Goal: Information Seeking & Learning: Learn about a topic

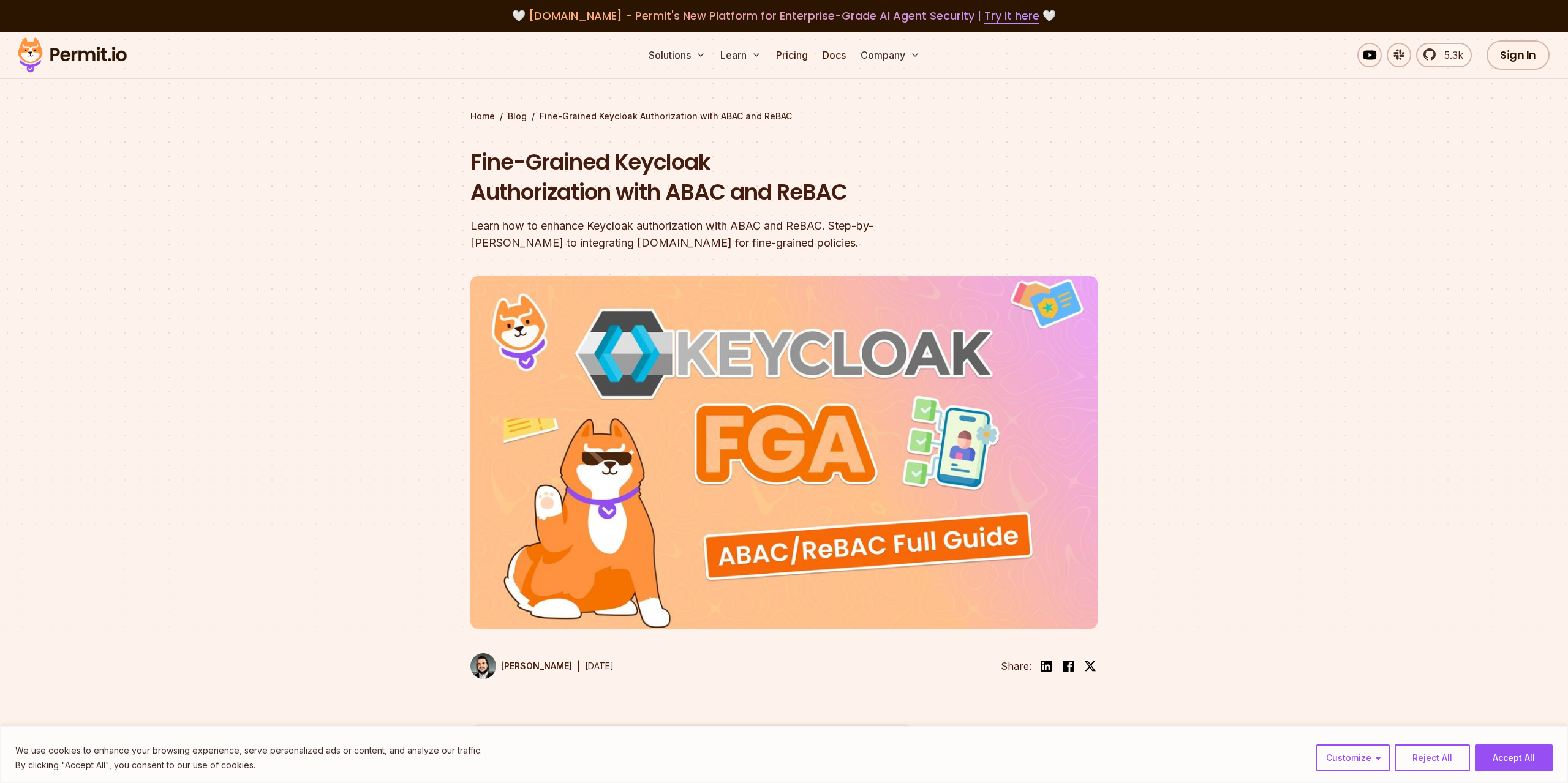
click at [796, 187] on h1 "Fine-Grained Keycloak Authorization with ABAC and ReBAC" at bounding box center [705, 177] width 470 height 61
copy h1 "ReBAC"
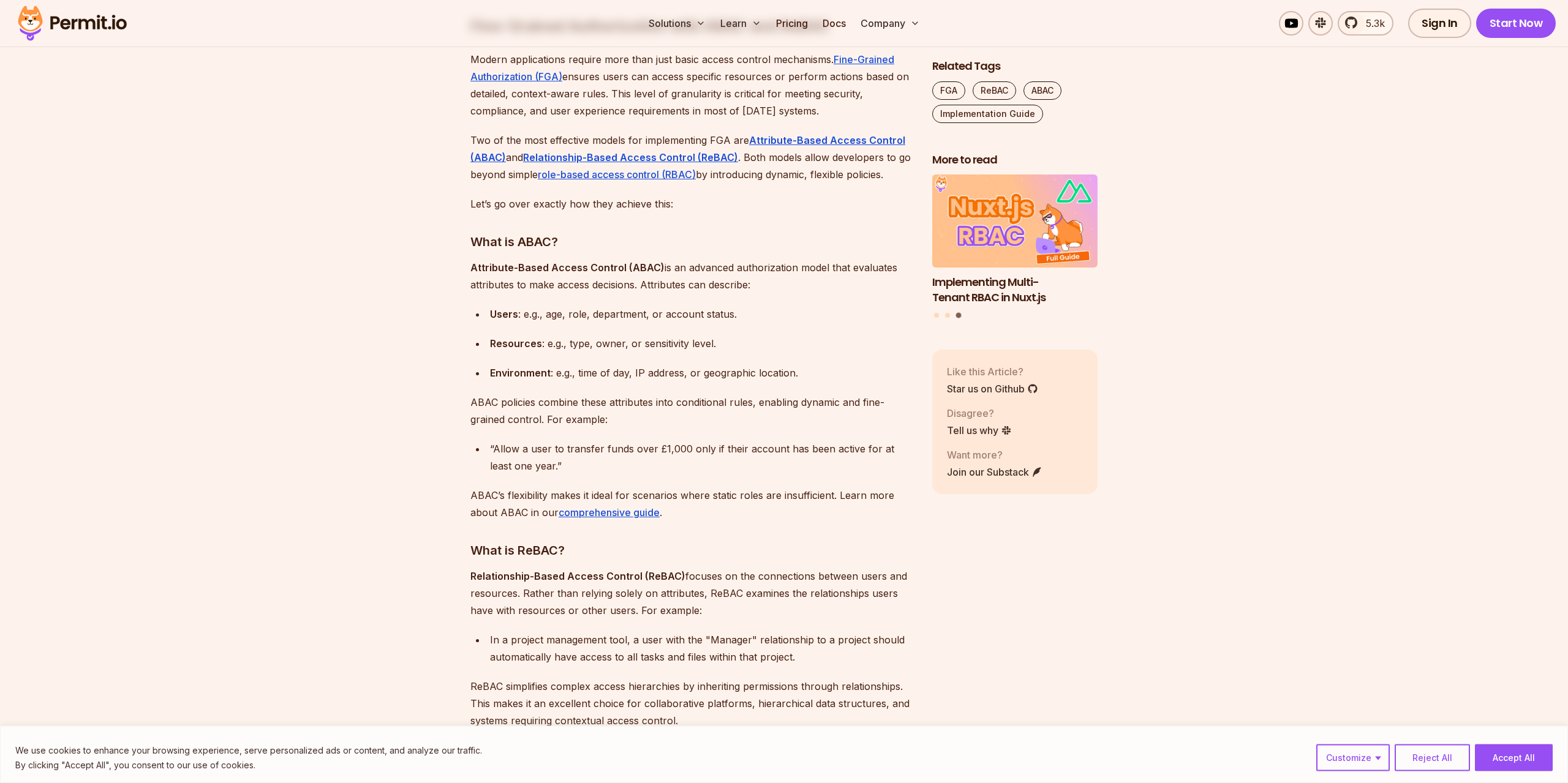
scroll to position [1374, 0]
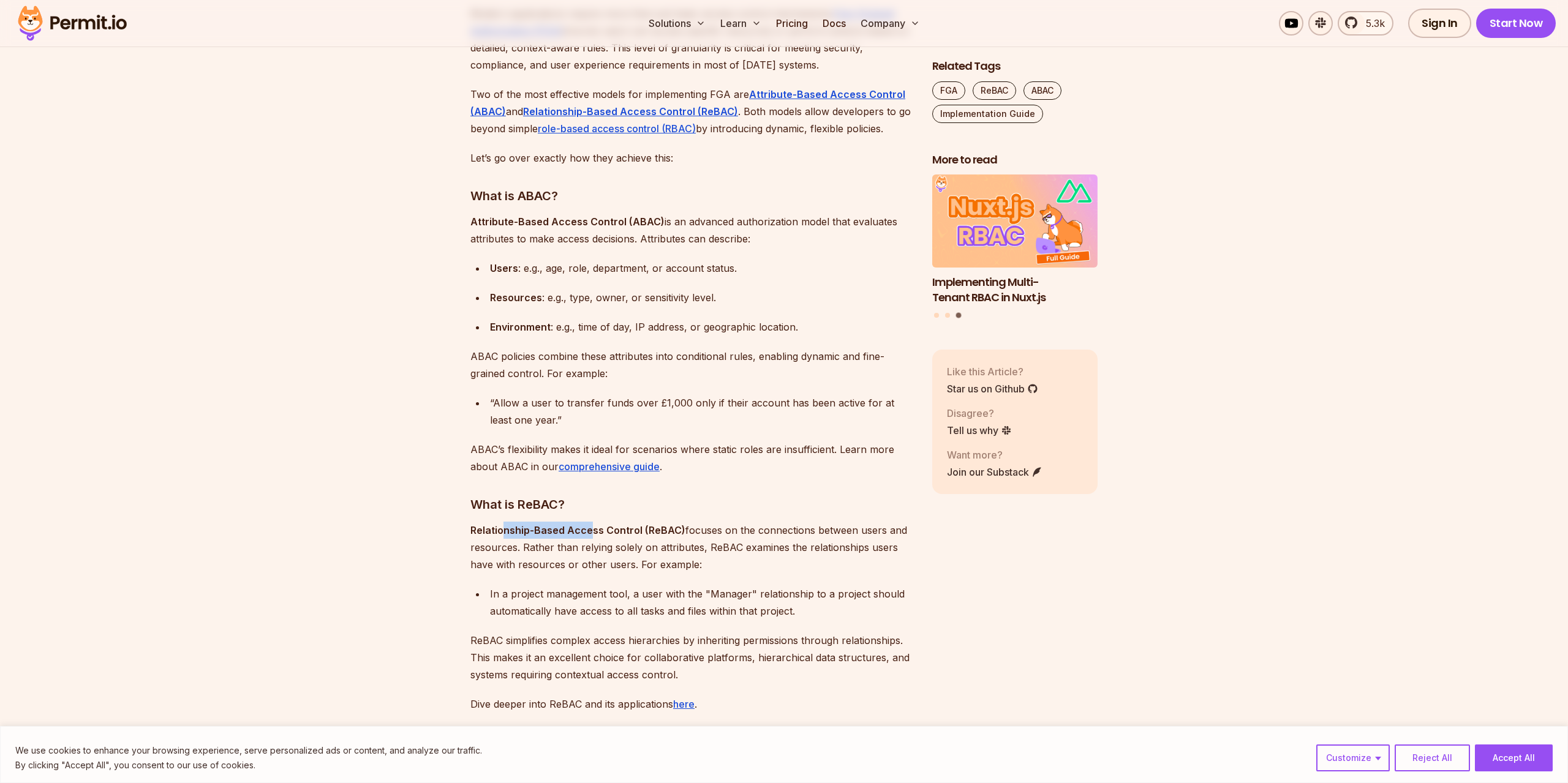
drag, startPoint x: 512, startPoint y: 524, endPoint x: 621, endPoint y: 524, distance: 109.0
click at [608, 524] on p "Relationship-Based Access Control (ReBAC) focuses on the connections between us…" at bounding box center [691, 547] width 442 height 52
drag, startPoint x: 717, startPoint y: 527, endPoint x: 744, endPoint y: 531, distance: 27.3
click at [725, 528] on p "Relationship-Based Access Control (ReBAC) focuses on the connections between us…" at bounding box center [691, 547] width 442 height 52
drag, startPoint x: 819, startPoint y: 533, endPoint x: 800, endPoint y: 532, distance: 19.0
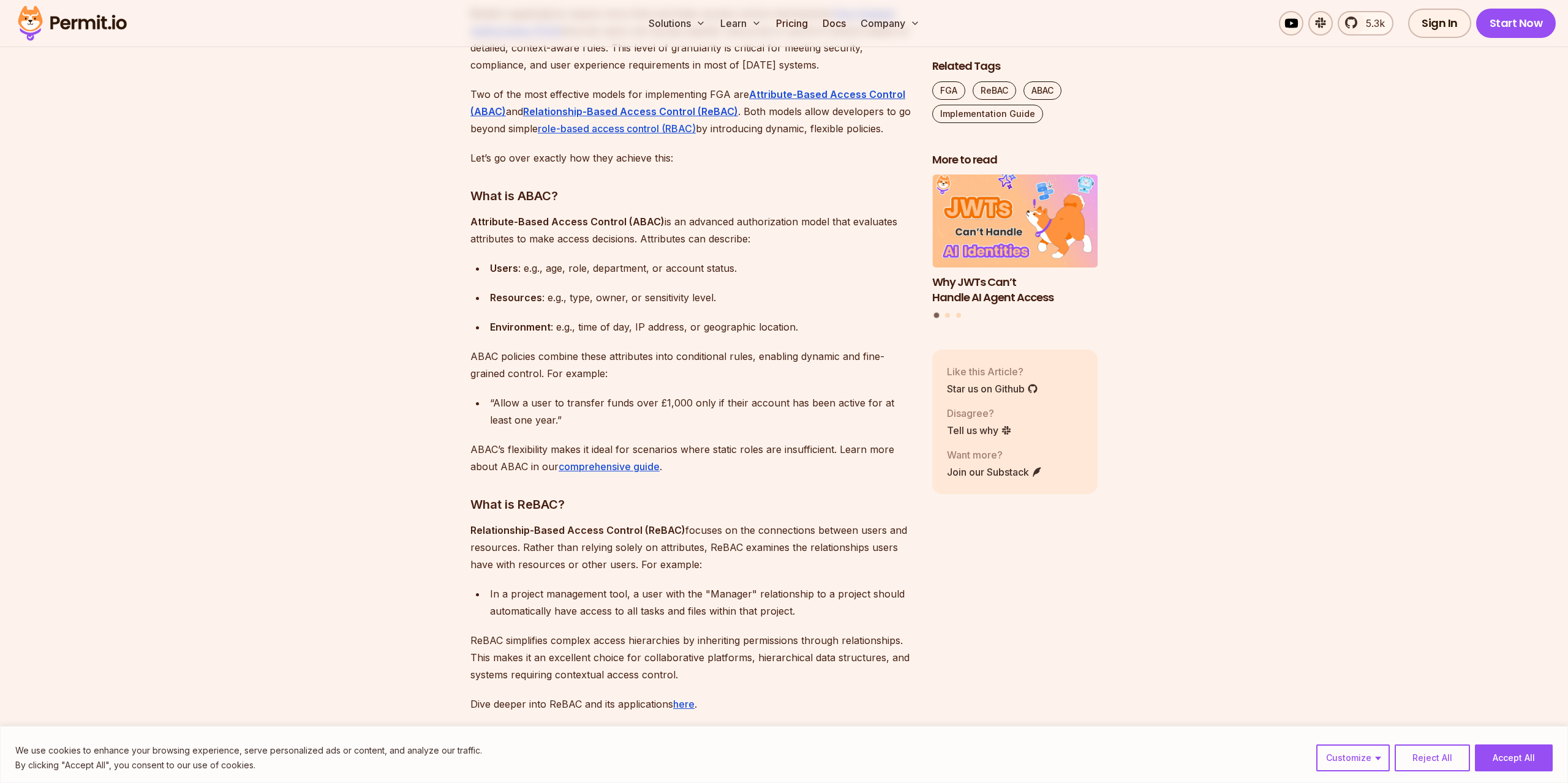
click at [800, 532] on p "Relationship-Based Access Control (ReBAC) focuses on the connections between us…" at bounding box center [691, 547] width 442 height 52
click at [781, 527] on p "Relationship-Based Access Control (ReBAC) focuses on the connections between us…" at bounding box center [691, 547] width 442 height 52
drag, startPoint x: 833, startPoint y: 531, endPoint x: 860, endPoint y: 533, distance: 27.1
click at [844, 531] on p "Relationship-Based Access Control (ReBAC) focuses on the connections between us…" at bounding box center [691, 547] width 442 height 52
drag, startPoint x: 499, startPoint y: 547, endPoint x: 526, endPoint y: 547, distance: 27.0
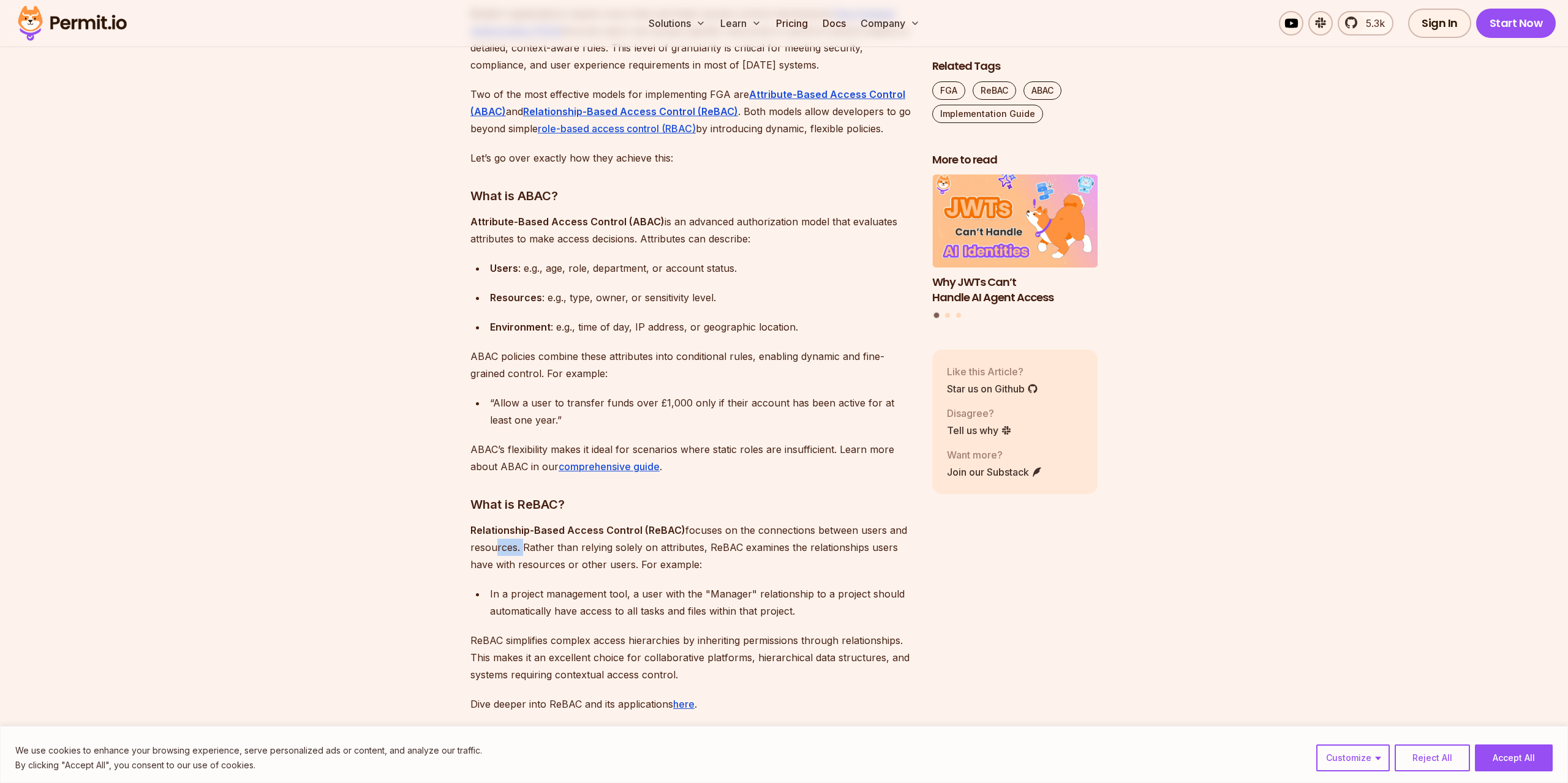
click at [522, 547] on p "Relationship-Based Access Control (ReBAC) focuses on the connections between us…" at bounding box center [691, 547] width 442 height 52
drag, startPoint x: 571, startPoint y: 546, endPoint x: 613, endPoint y: 547, distance: 42.0
click at [604, 546] on p "Relationship-Based Access Control (ReBAC) focuses on the connections between us…" at bounding box center [691, 547] width 442 height 52
drag, startPoint x: 646, startPoint y: 549, endPoint x: 676, endPoint y: 548, distance: 30.0
click at [672, 548] on p "Relationship-Based Access Control (ReBAC) focuses on the connections between us…" at bounding box center [691, 547] width 442 height 52
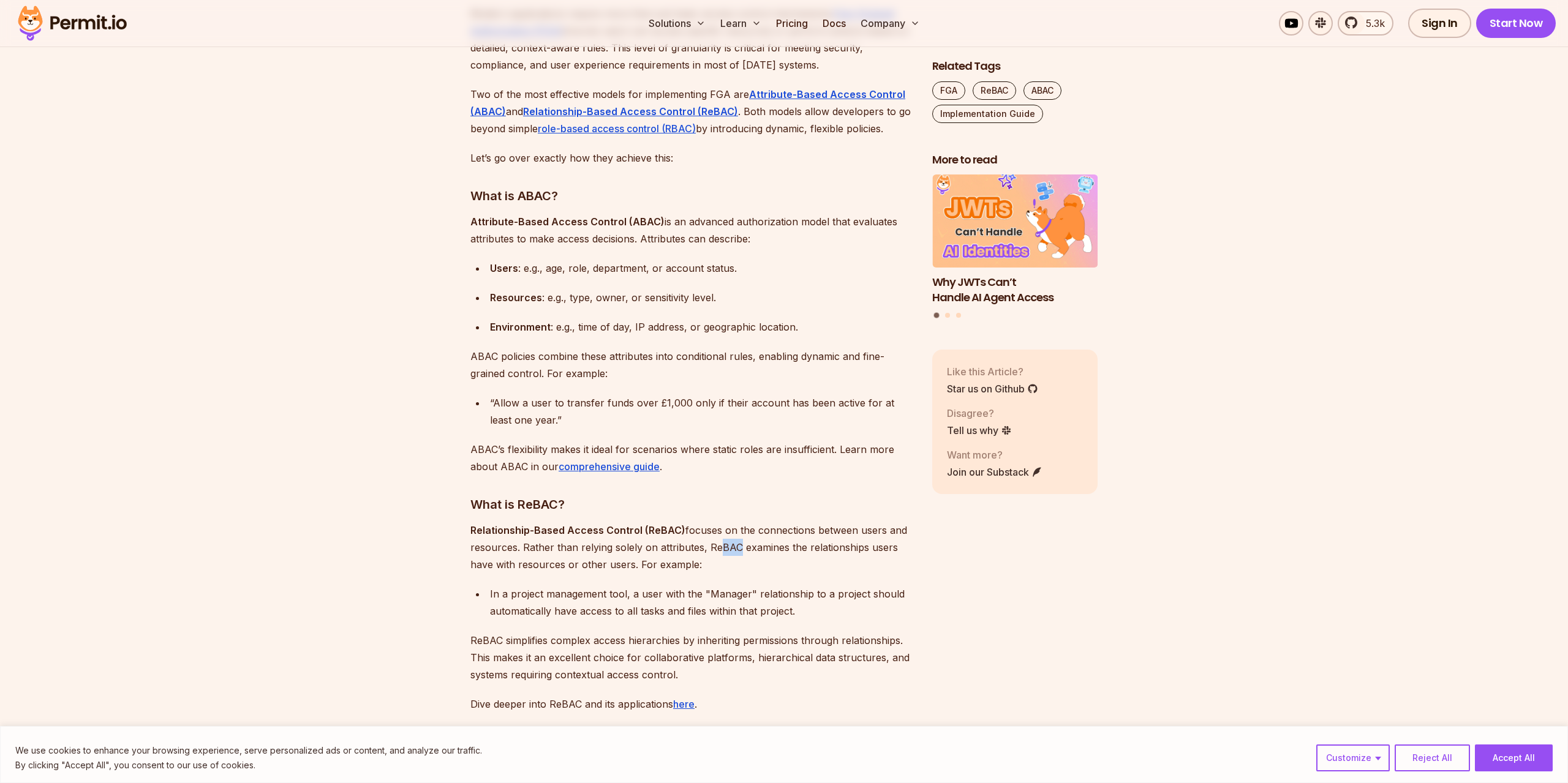
click at [757, 552] on p "Relationship-Based Access Control (ReBAC) focuses on the connections between us…" at bounding box center [691, 547] width 442 height 52
drag, startPoint x: 808, startPoint y: 550, endPoint x: 819, endPoint y: 550, distance: 11.0
click at [817, 550] on p "Relationship-Based Access Control (ReBAC) focuses on the connections between us…" at bounding box center [691, 547] width 442 height 52
drag, startPoint x: 568, startPoint y: 598, endPoint x: 647, endPoint y: 600, distance: 79.0
click at [639, 600] on div "In a project management tool, a user with the "Manager" relationship to a proje…" at bounding box center [701, 602] width 423 height 35
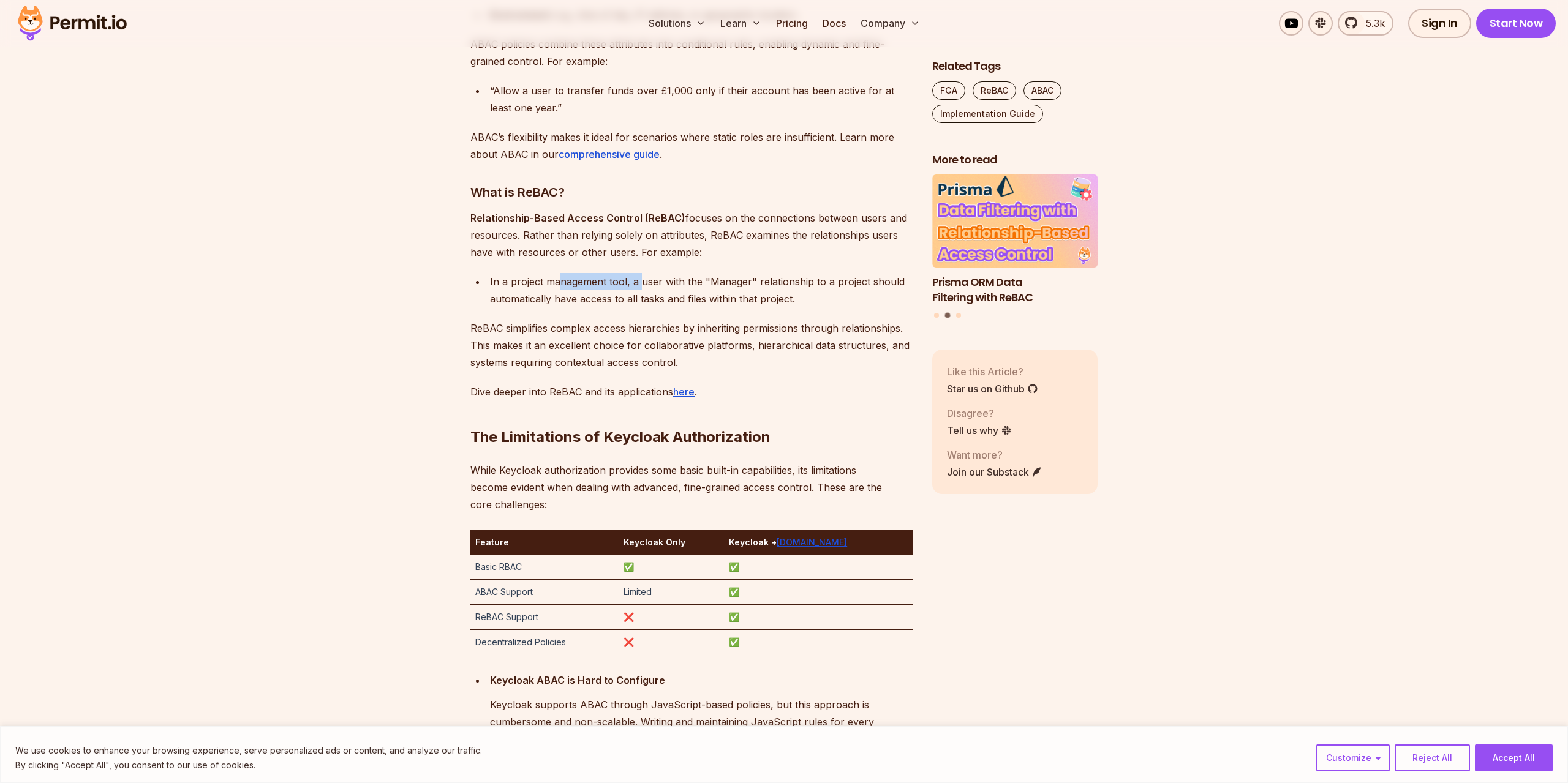
scroll to position [1811, 0]
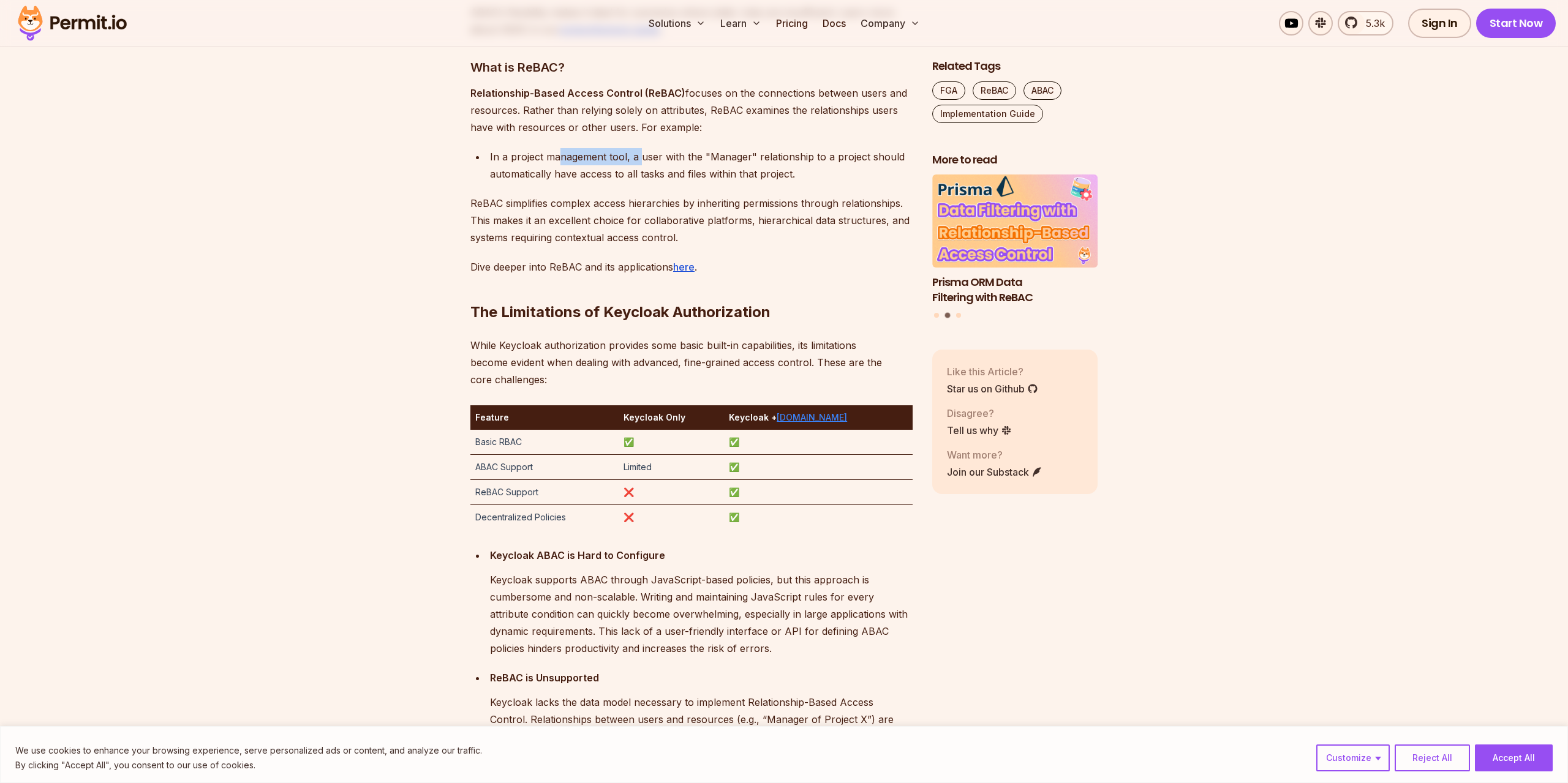
click at [828, 421] on link "Permit.io" at bounding box center [812, 417] width 70 height 10
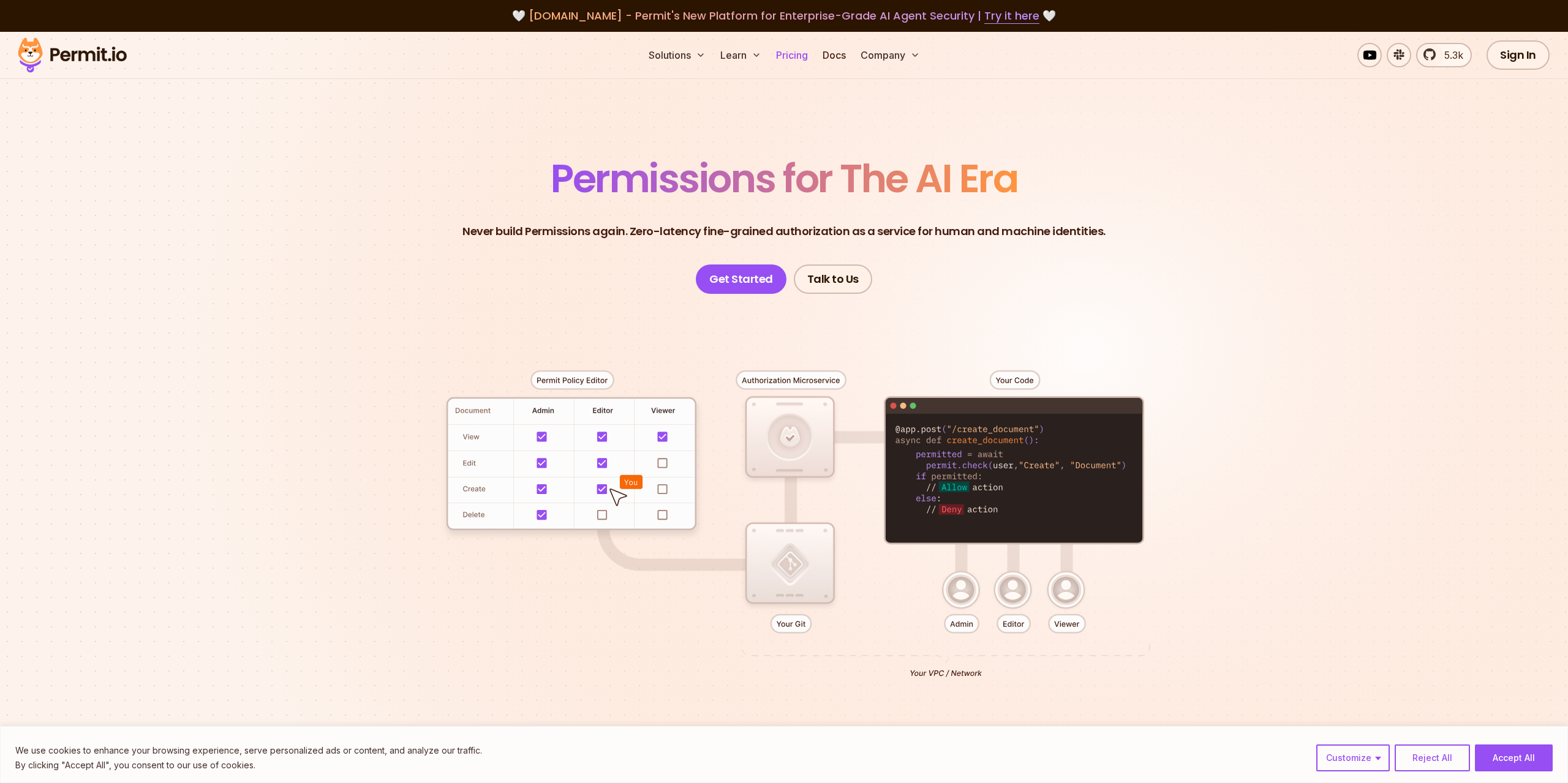
click at [783, 59] on link "Pricing" at bounding box center [792, 55] width 42 height 25
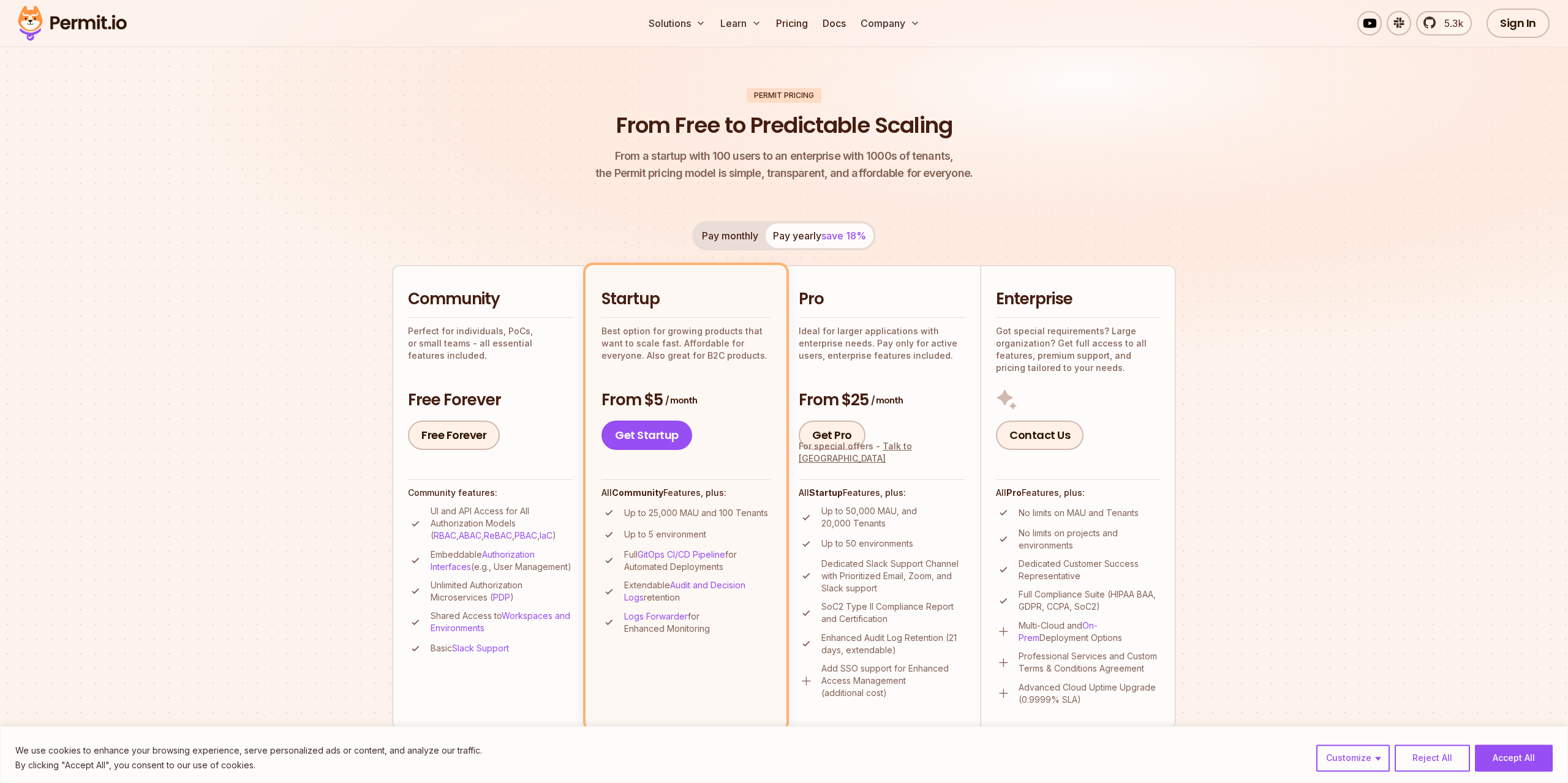
scroll to position [63, 0]
drag, startPoint x: 658, startPoint y: 516, endPoint x: 704, endPoint y: 514, distance: 46.0
click at [704, 514] on p "Up to 25,000 MAU and 100 Tenants" at bounding box center [696, 512] width 144 height 12
drag, startPoint x: 729, startPoint y: 516, endPoint x: 685, endPoint y: 516, distance: 44.0
click at [688, 516] on p "Up to 25,000 MAU and 100 Tenants" at bounding box center [696, 512] width 144 height 12
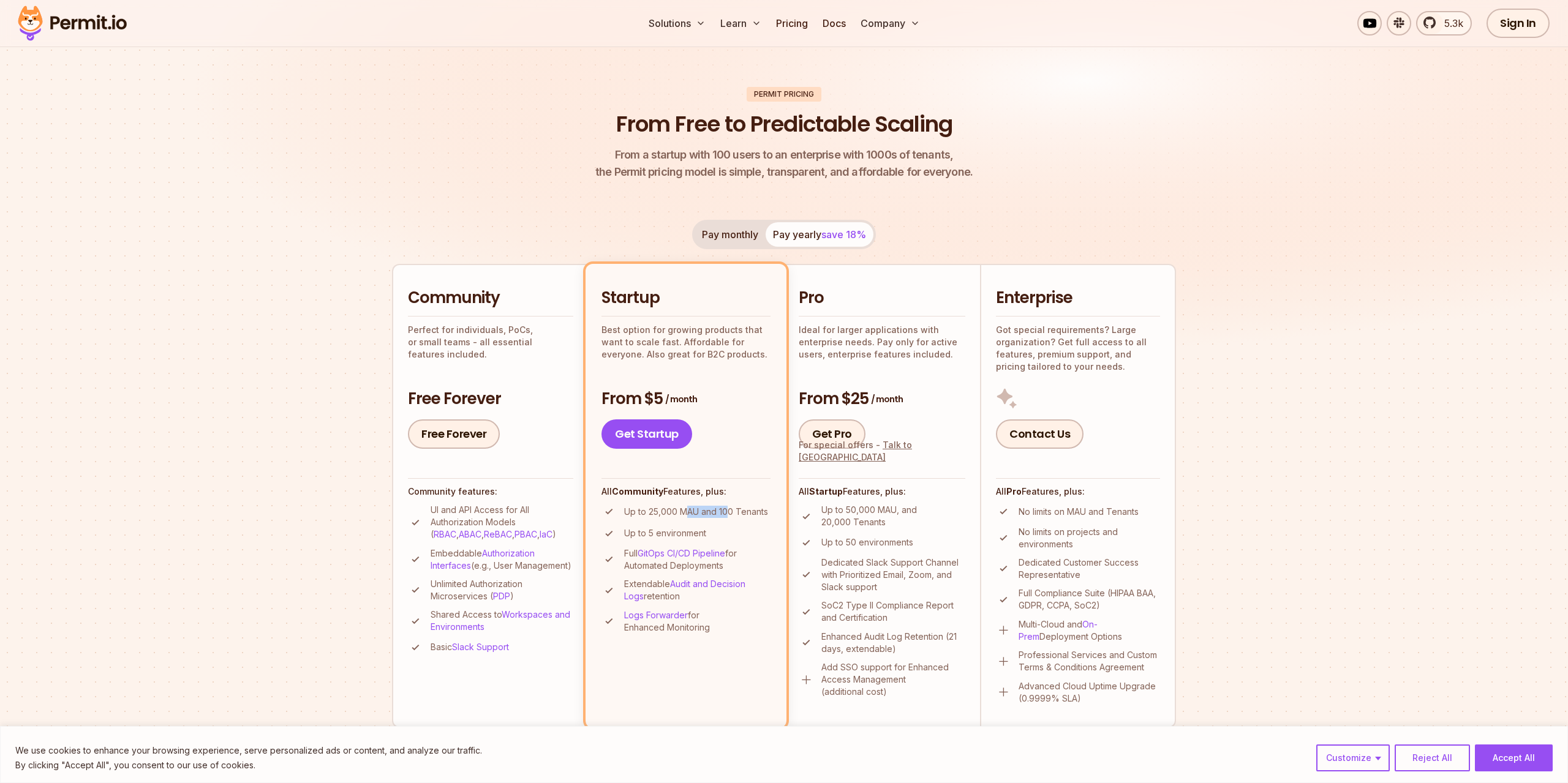
click at [691, 512] on p "Up to 25,000 MAU and 100 Tenants" at bounding box center [696, 512] width 144 height 12
drag, startPoint x: 751, startPoint y: 512, endPoint x: 708, endPoint y: 514, distance: 43.0
click at [709, 513] on p "Up to 25,000 MAU and 100 Tenants" at bounding box center [696, 512] width 144 height 12
drag, startPoint x: 700, startPoint y: 516, endPoint x: 717, endPoint y: 515, distance: 17.0
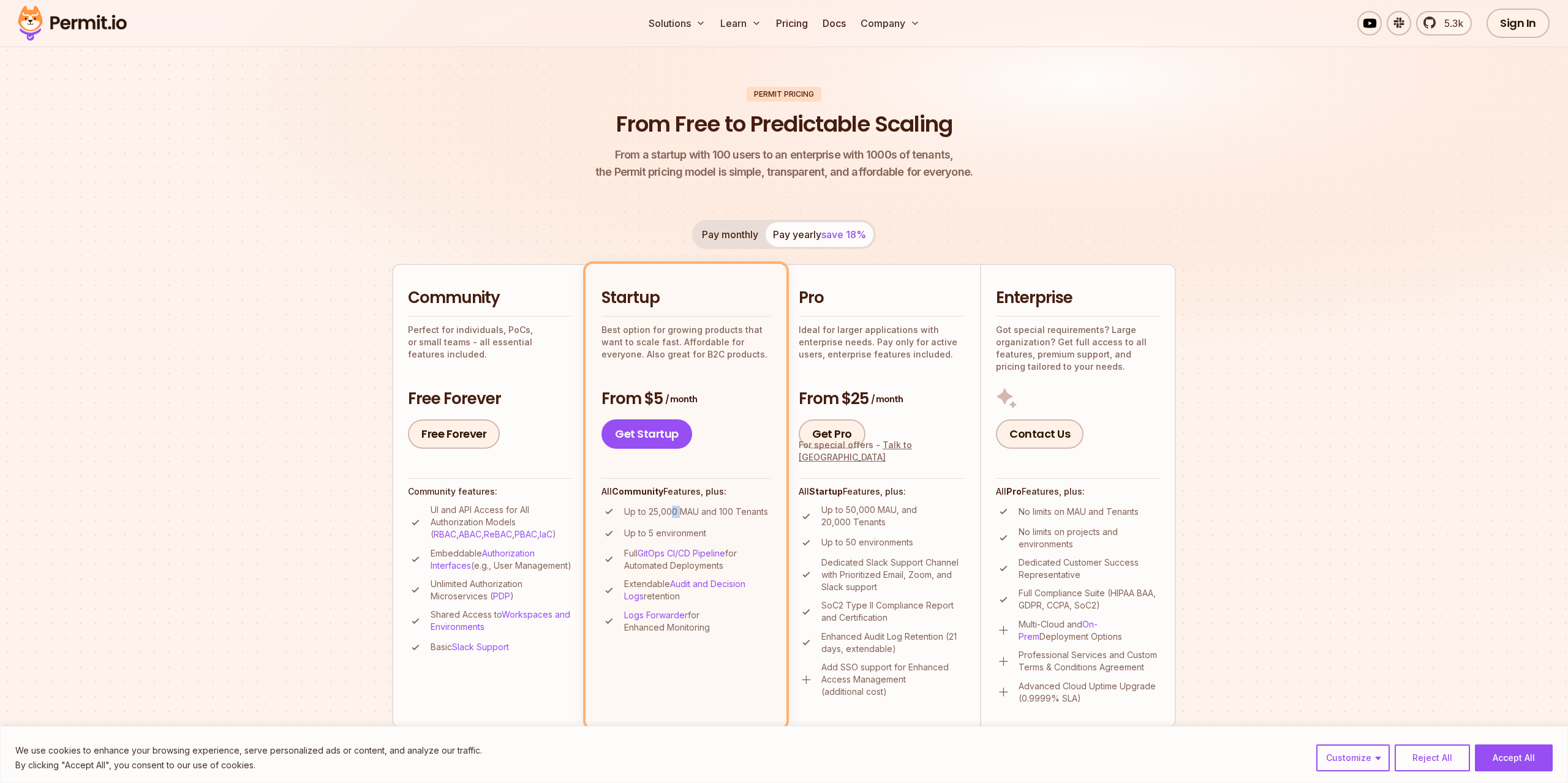
click at [717, 515] on p "Up to 25,000 MAU and 100 Tenants" at bounding box center [696, 512] width 144 height 12
drag, startPoint x: 713, startPoint y: 535, endPoint x: 622, endPoint y: 540, distance: 91.1
click at [625, 542] on ul "Up to 25,000 MAU and 100 Tenants Up to 5 environment Full GitOps CI/CD Pipeline…" at bounding box center [686, 569] width 169 height 130
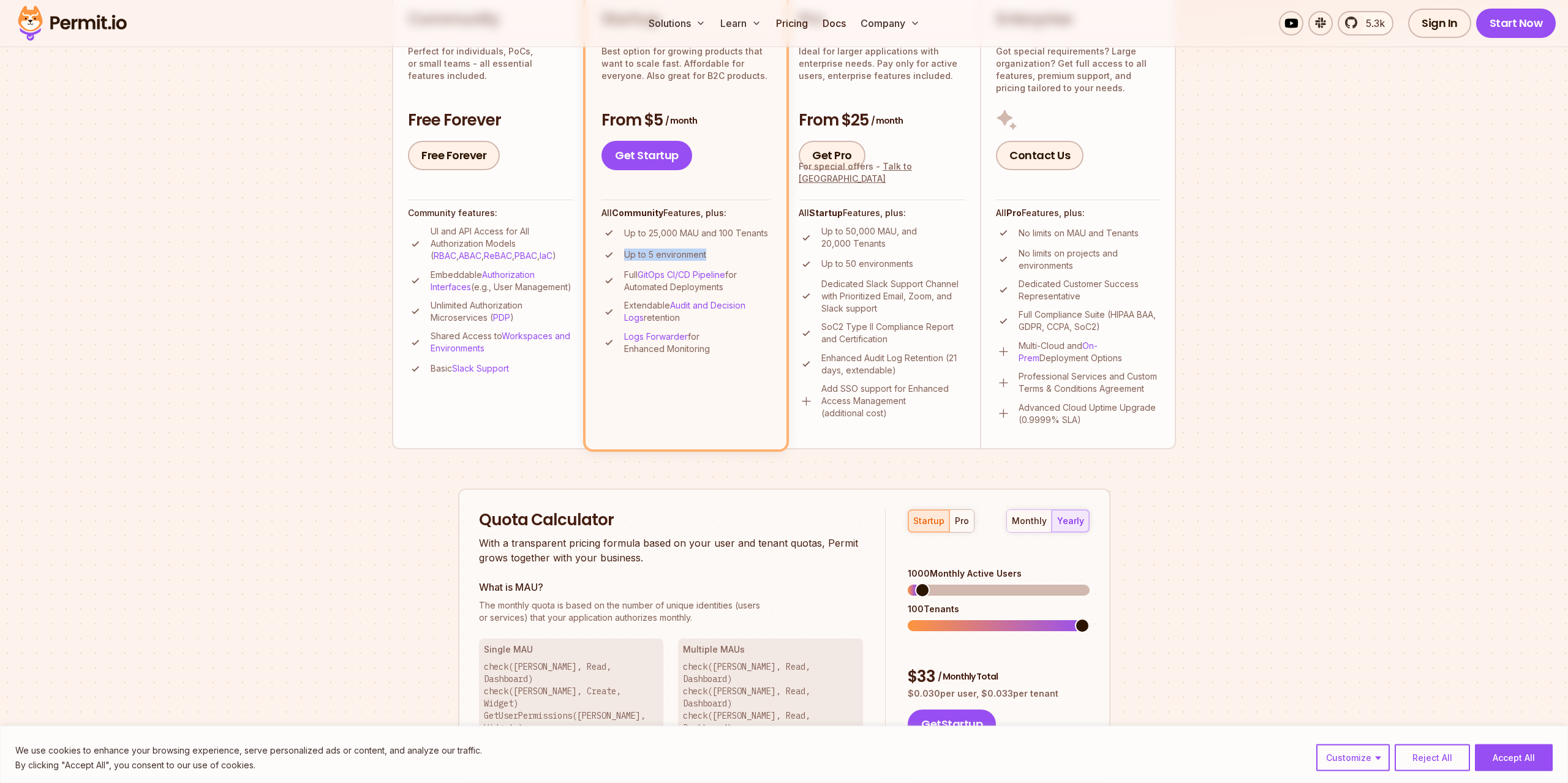
scroll to position [499, 0]
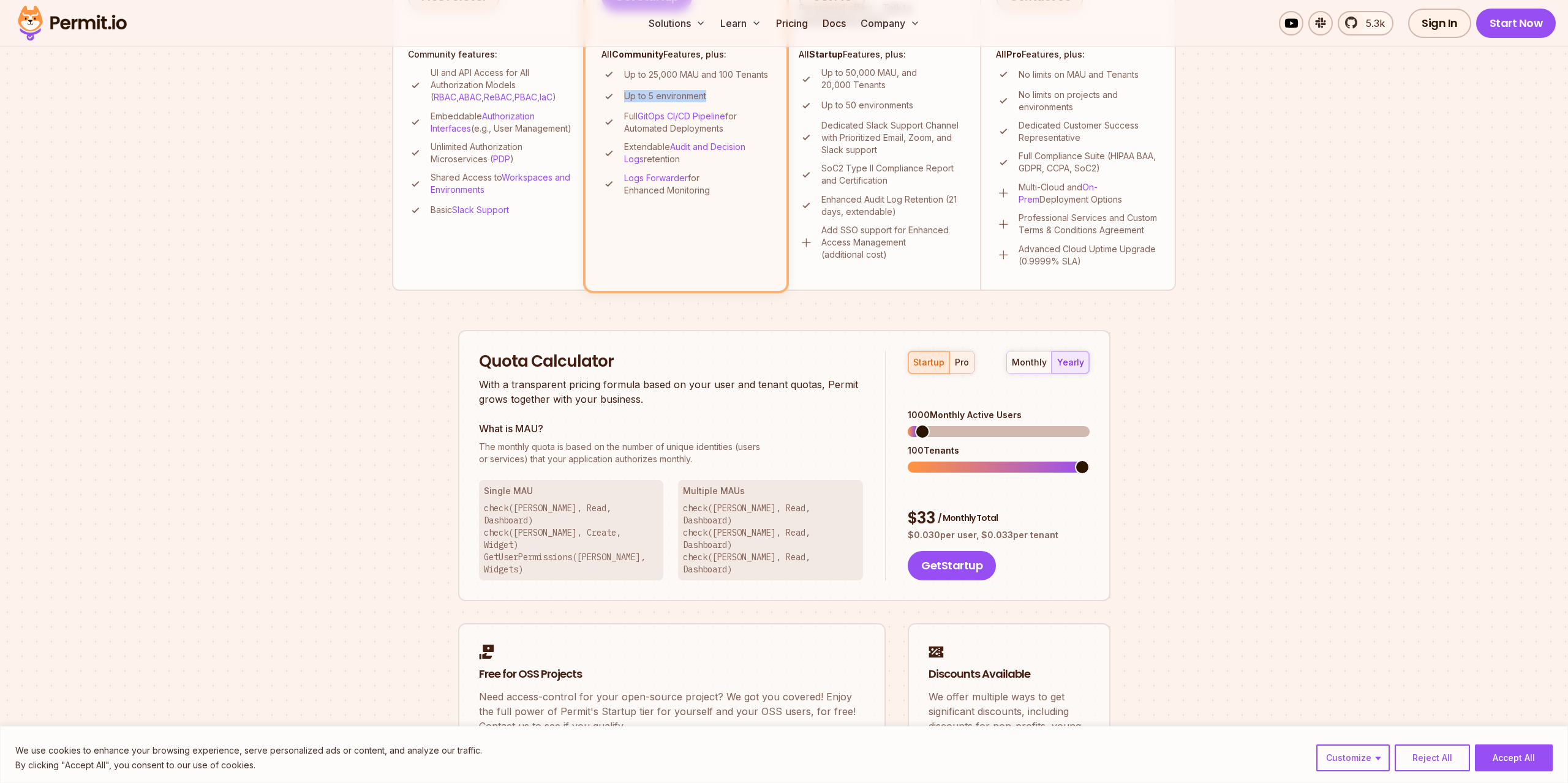
click at [959, 369] on button "pro" at bounding box center [962, 362] width 25 height 22
click at [933, 366] on div "startup" at bounding box center [929, 362] width 31 height 12
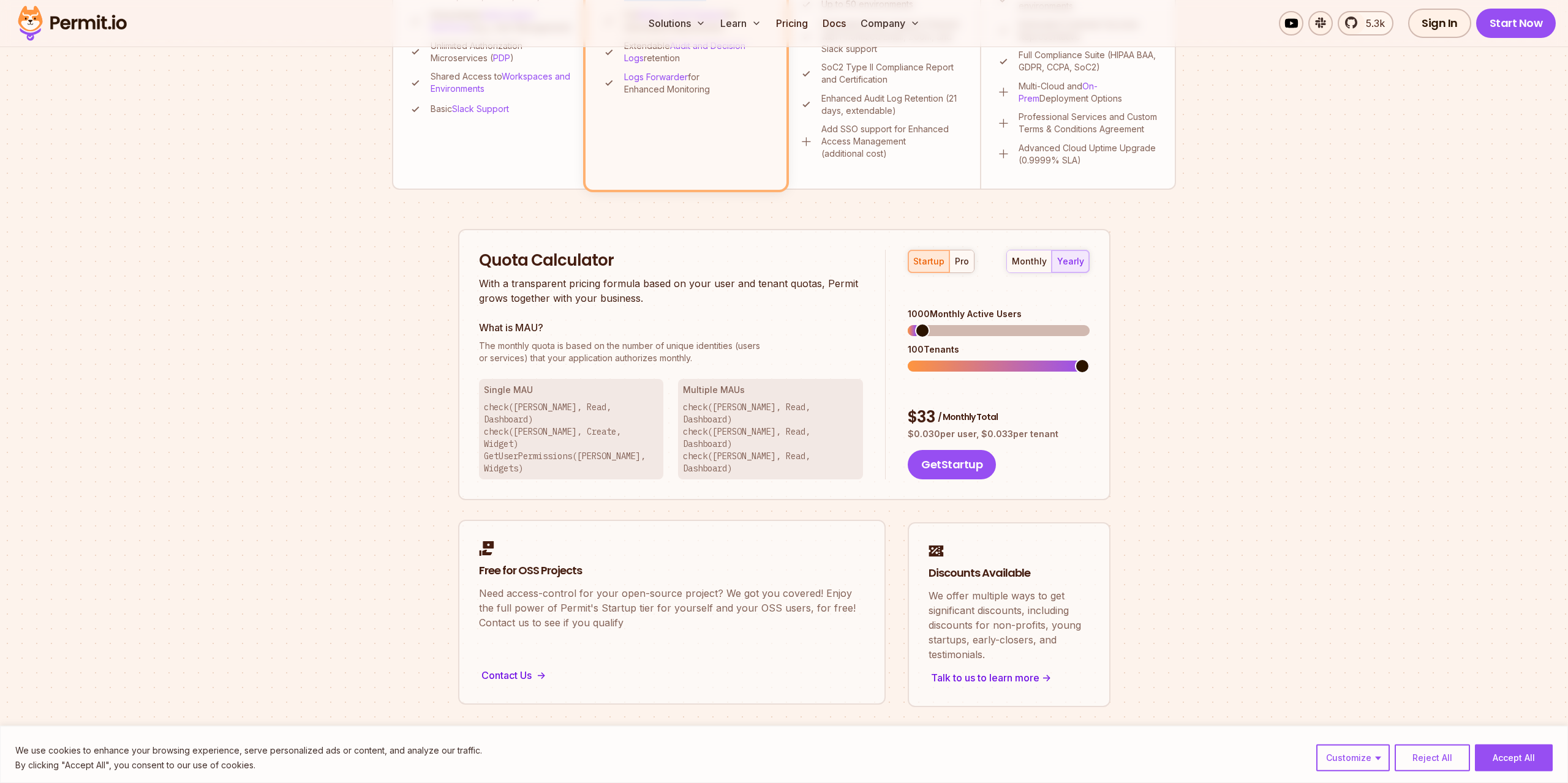
scroll to position [625, 0]
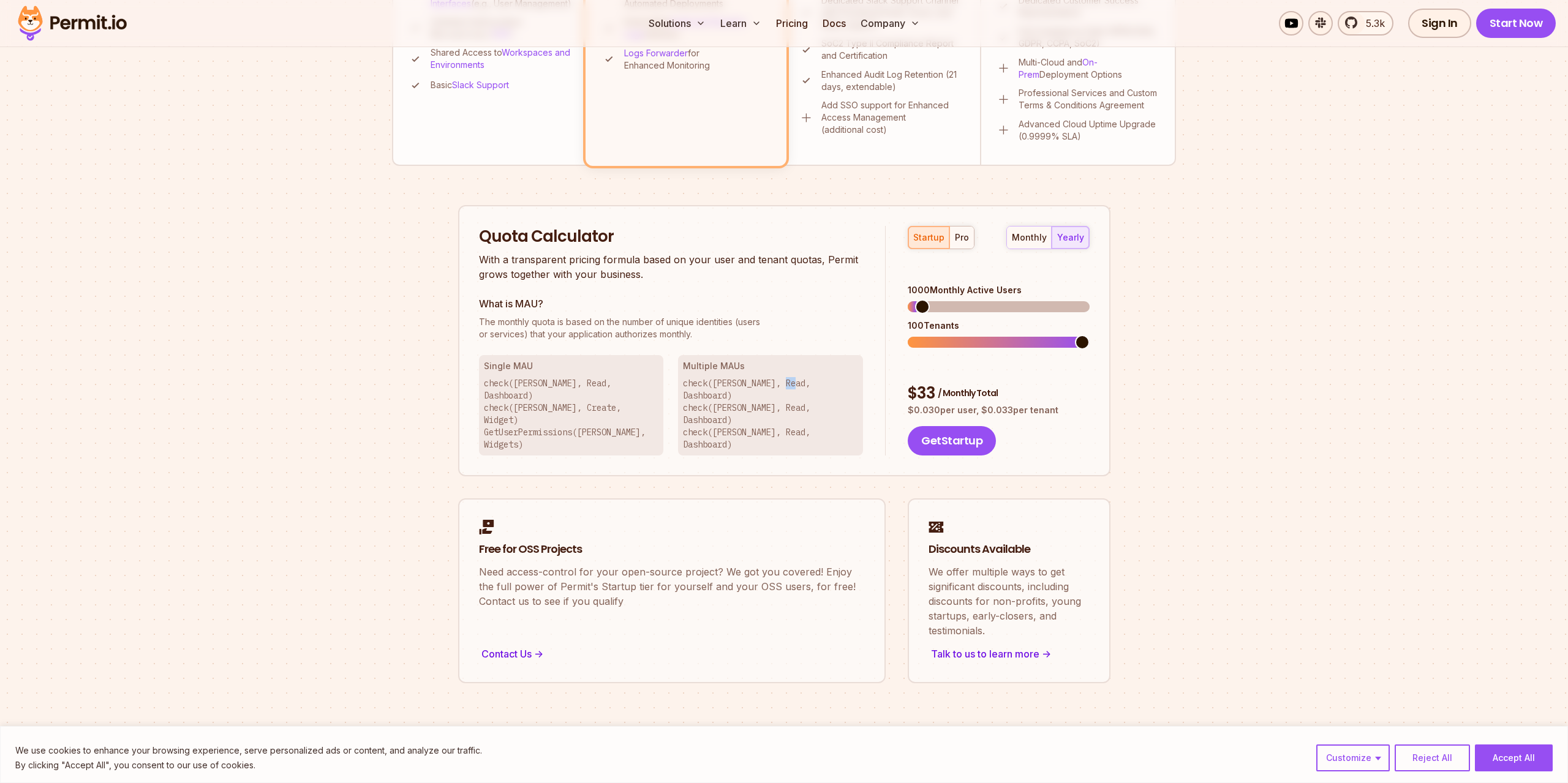
click at [807, 383] on p "check([PERSON_NAME], Read, Dashboard) check([PERSON_NAME], Read, Dashboard) che…" at bounding box center [770, 413] width 175 height 74
click at [811, 382] on p "check([PERSON_NAME], Read, Dashboard) check([PERSON_NAME], Read, Dashboard) che…" at bounding box center [770, 413] width 175 height 74
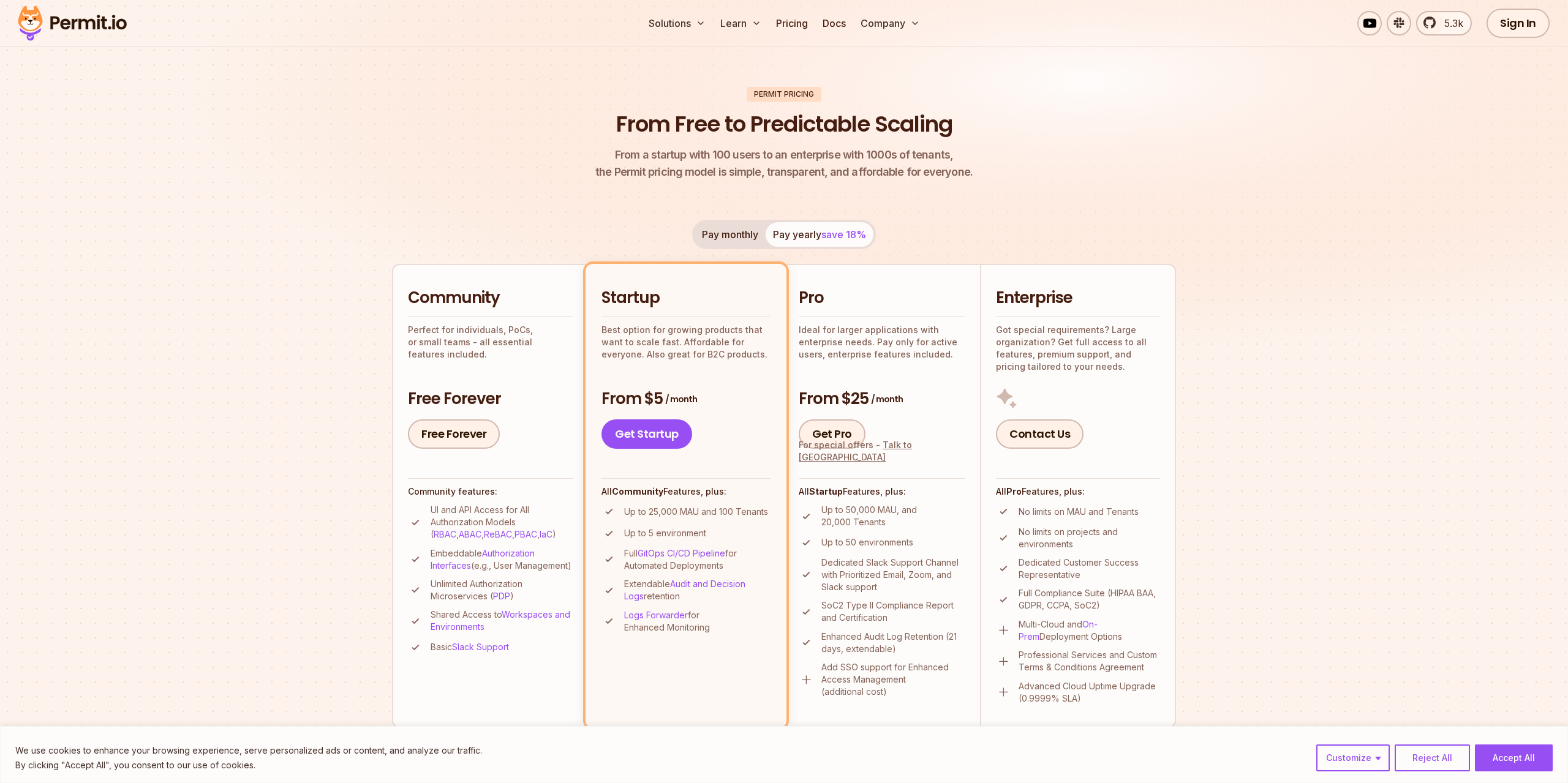
scroll to position [0, 0]
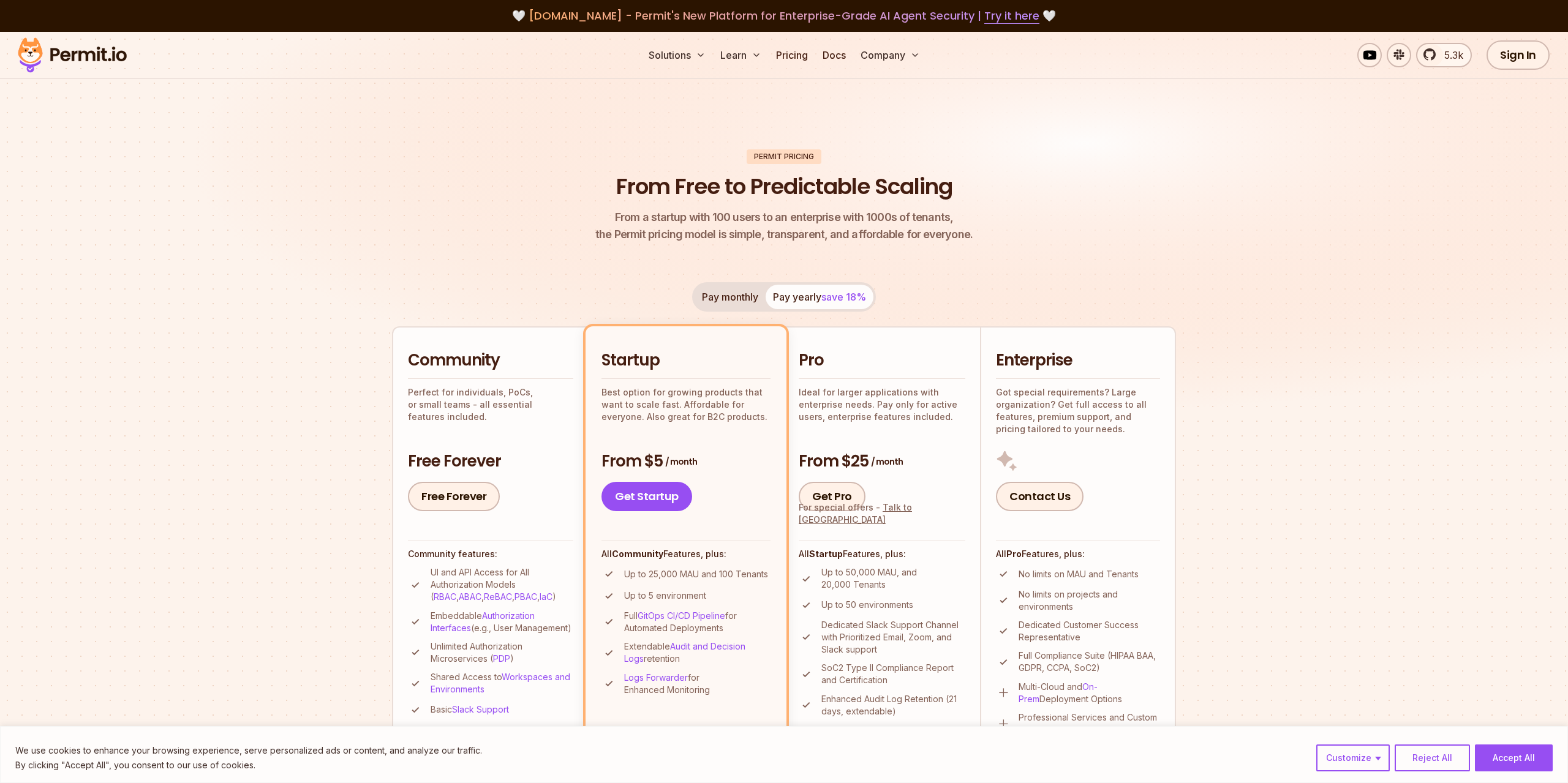
click at [60, 58] on img at bounding box center [72, 55] width 120 height 42
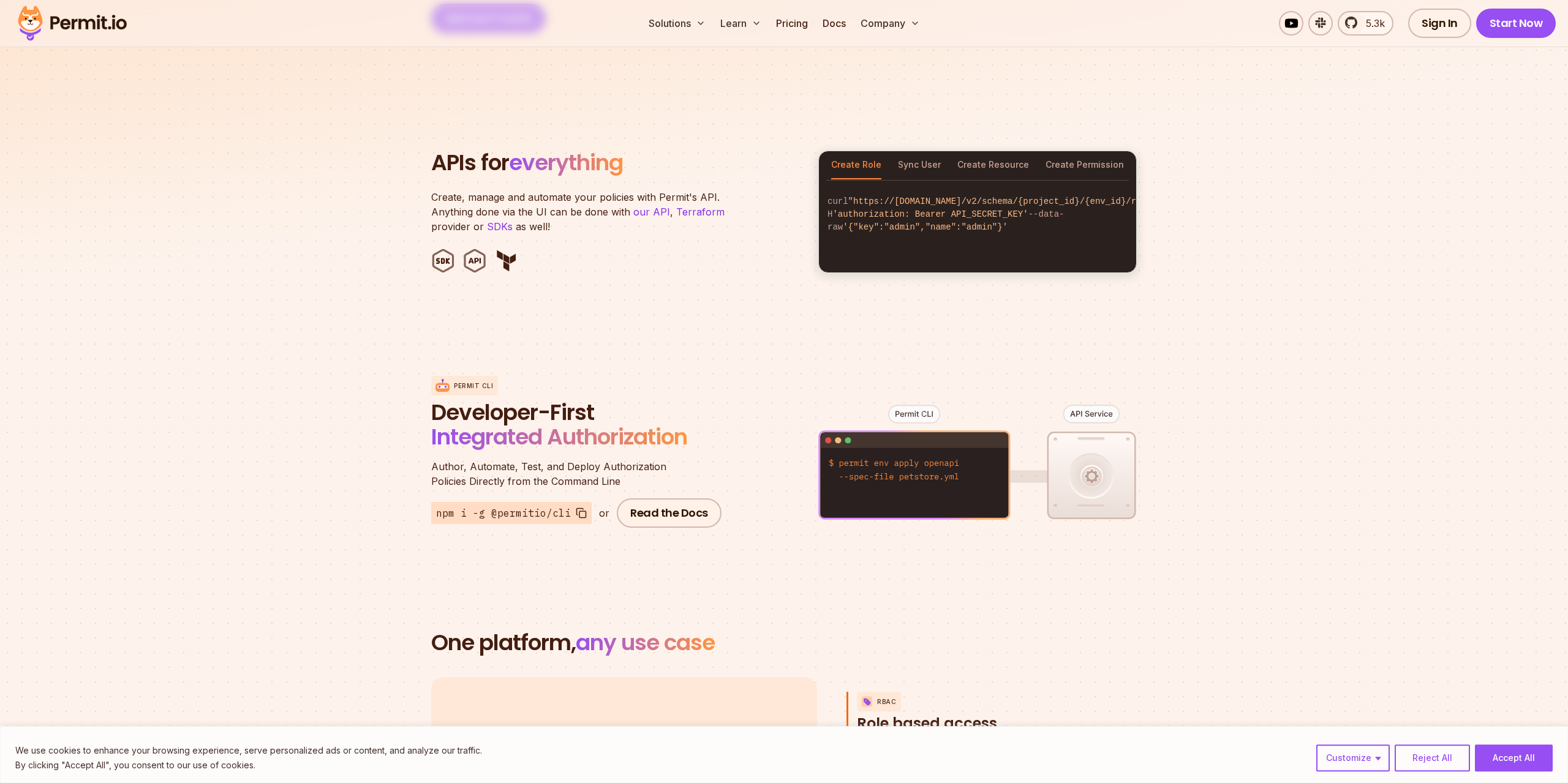
scroll to position [1187, 0]
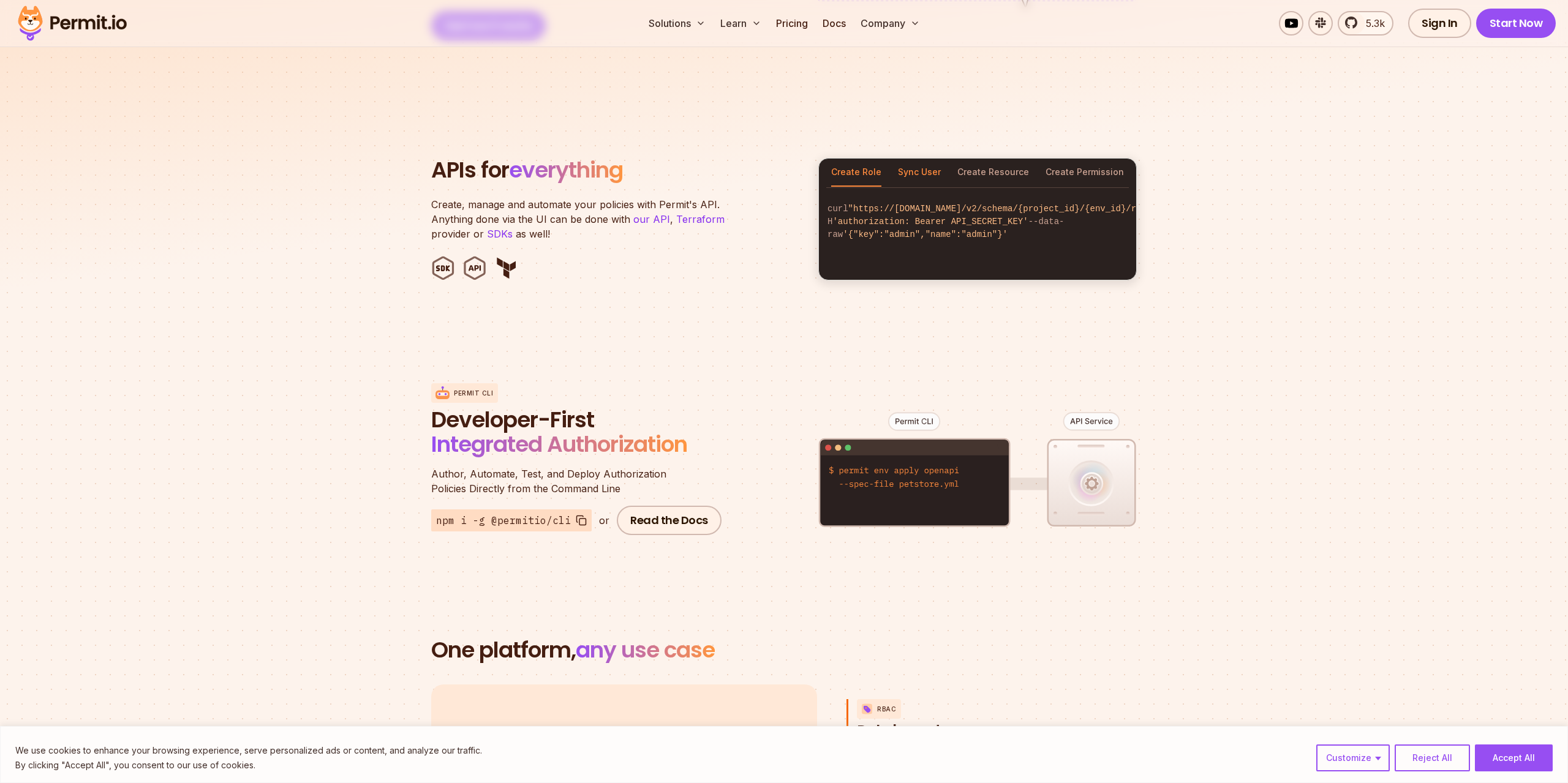
click at [920, 162] on button "Sync User" at bounding box center [920, 172] width 43 height 28
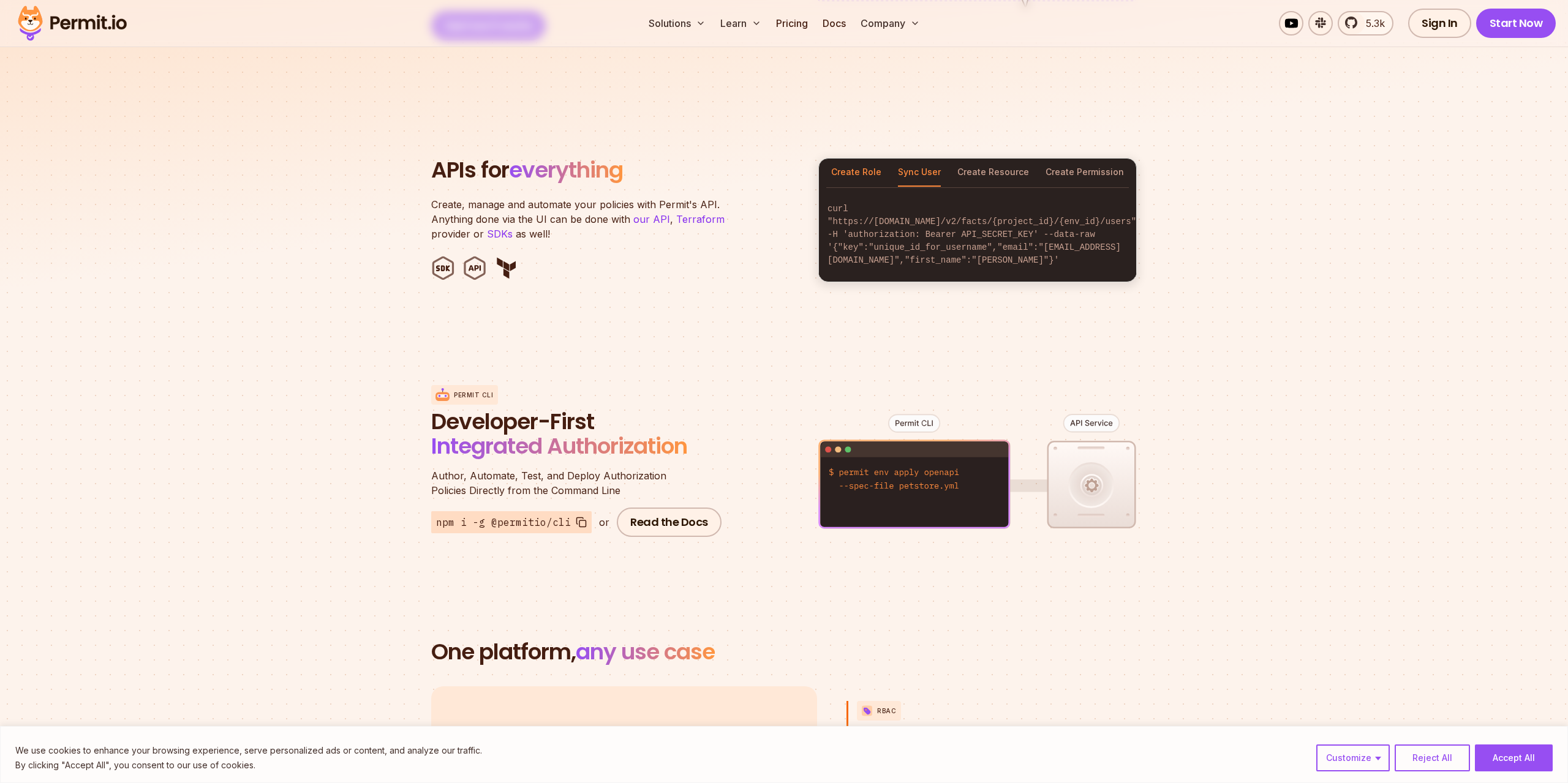
click at [852, 170] on button "Create Role" at bounding box center [856, 172] width 50 height 28
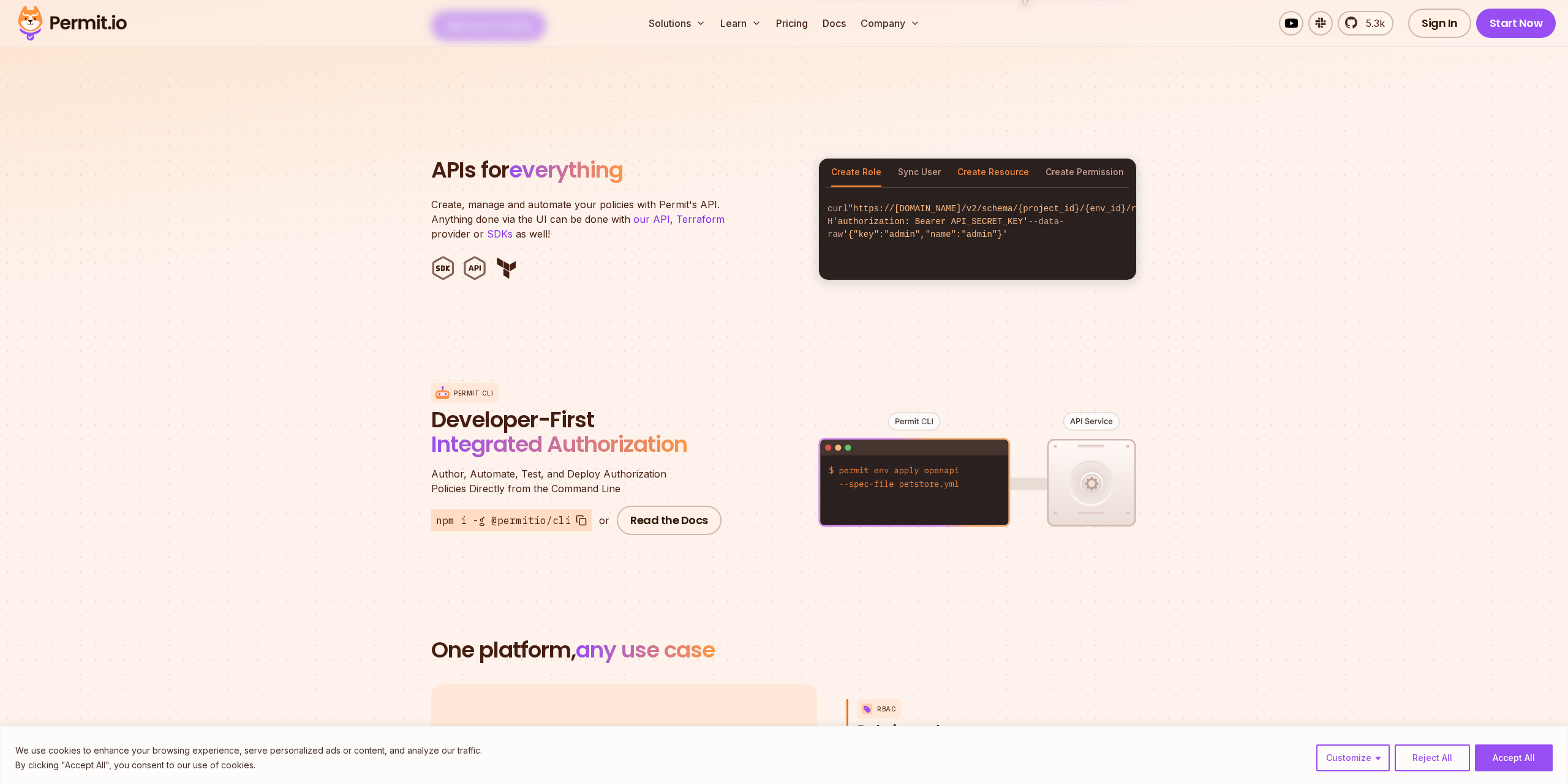
click at [1001, 159] on button "Create Resource" at bounding box center [993, 172] width 72 height 28
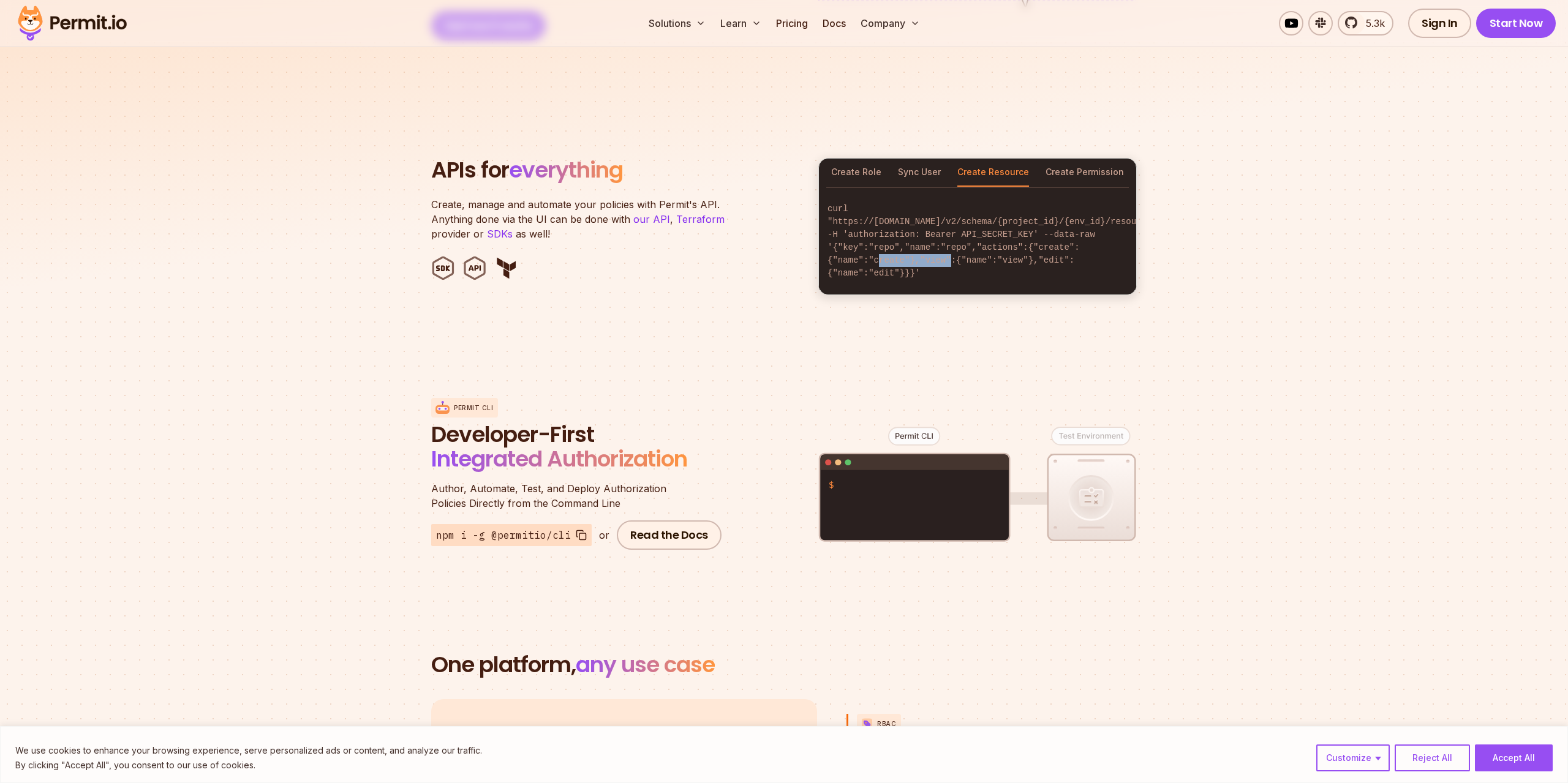
drag, startPoint x: 927, startPoint y: 239, endPoint x: 869, endPoint y: 236, distance: 58.1
click at [873, 236] on code "curl "https://[DOMAIN_NAME]/v2/schema/{project_id}/{env_id}/resources" -H 'auth…" at bounding box center [978, 241] width 317 height 96
click at [929, 250] on code "curl "https://[DOMAIN_NAME]/v2/schema/{project_id}/{env_id}/resources" -H 'auth…" at bounding box center [978, 241] width 317 height 96
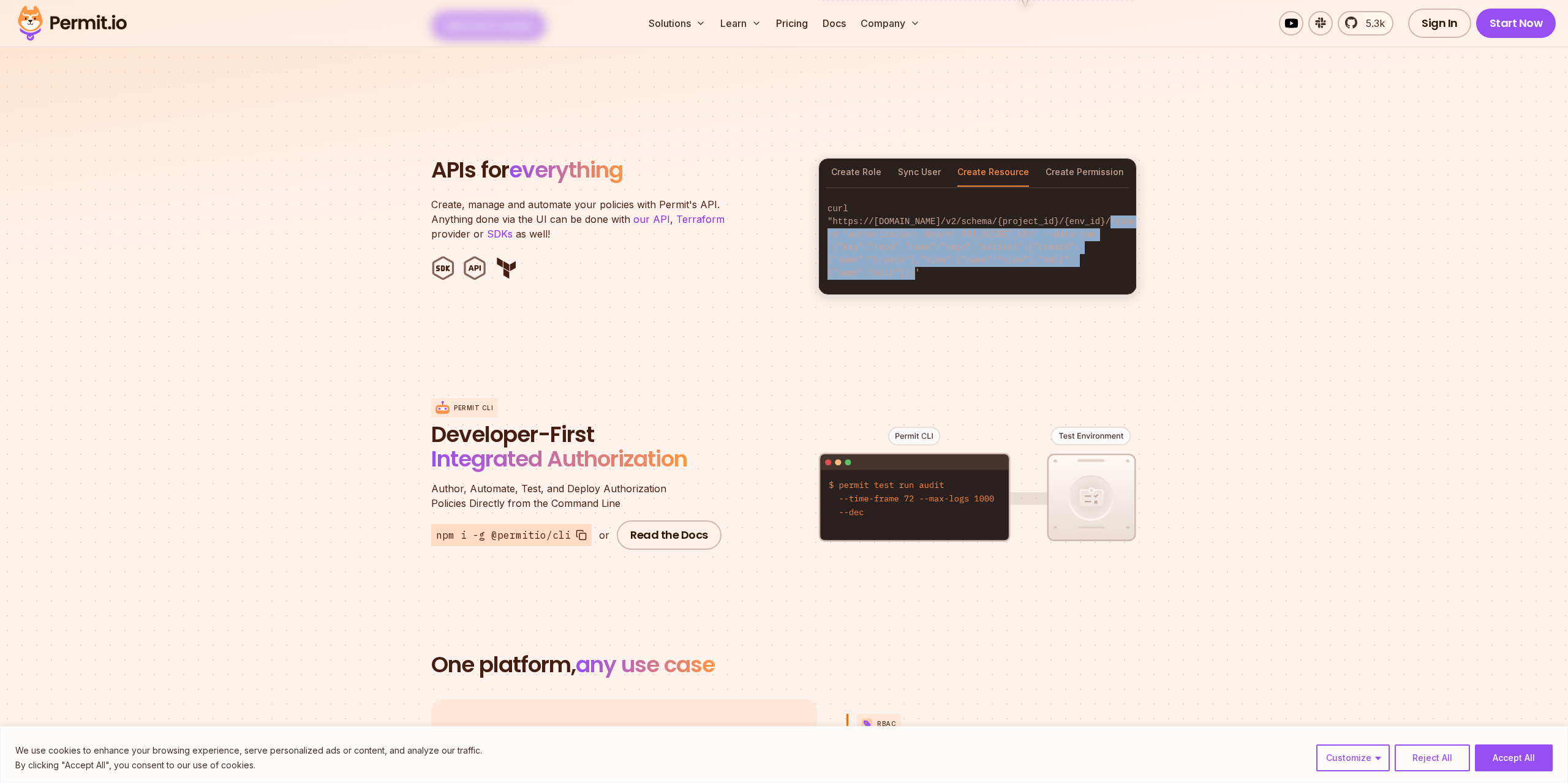
drag, startPoint x: 844, startPoint y: 226, endPoint x: 824, endPoint y: 196, distance: 36.1
click at [824, 202] on code "curl "https://[DOMAIN_NAME]/v2/schema/{project_id}/{env_id}/resources" -H 'auth…" at bounding box center [978, 241] width 317 height 96
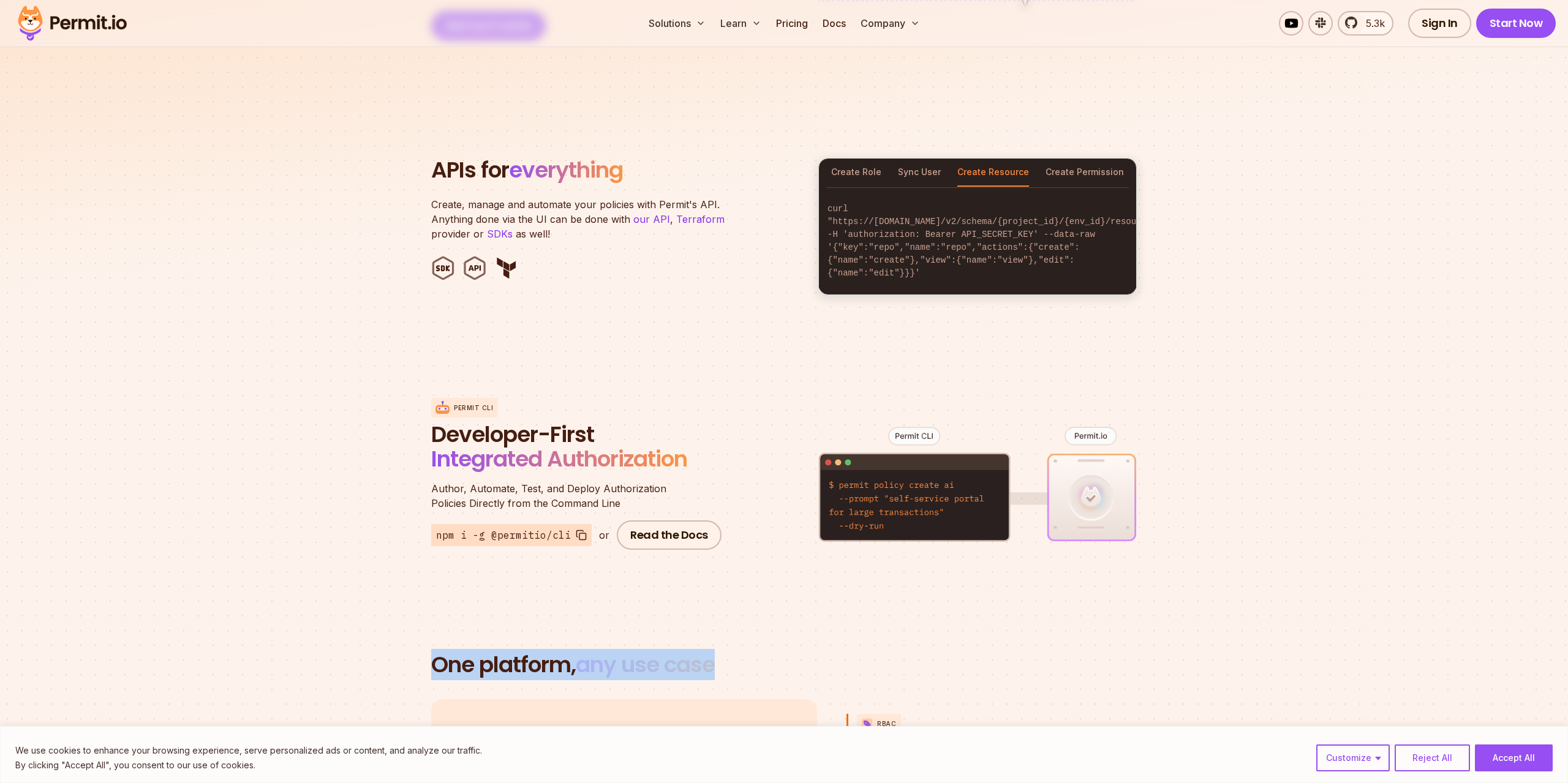
drag, startPoint x: 757, startPoint y: 641, endPoint x: 417, endPoint y: 647, distance: 340.1
click at [519, 653] on h2 "One platform, any use case" at bounding box center [784, 665] width 706 height 25
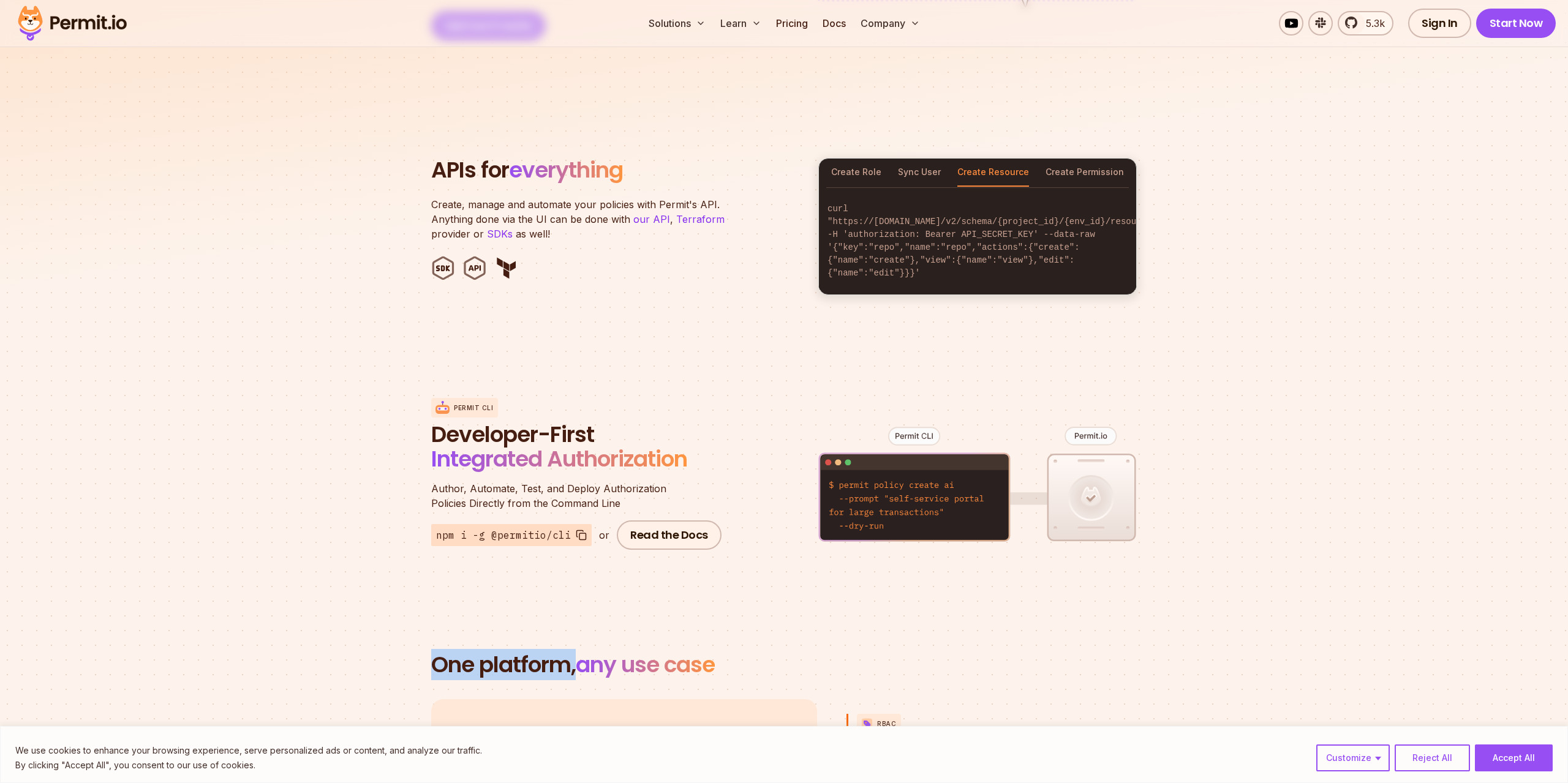
click at [774, 653] on h2 "One platform, any use case" at bounding box center [784, 665] width 706 height 25
drag, startPoint x: 637, startPoint y: 643, endPoint x: 460, endPoint y: 637, distance: 177.1
click at [464, 653] on h2 "One platform, any use case" at bounding box center [784, 665] width 706 height 25
click at [501, 653] on h2 "One platform, any use case" at bounding box center [784, 665] width 706 height 25
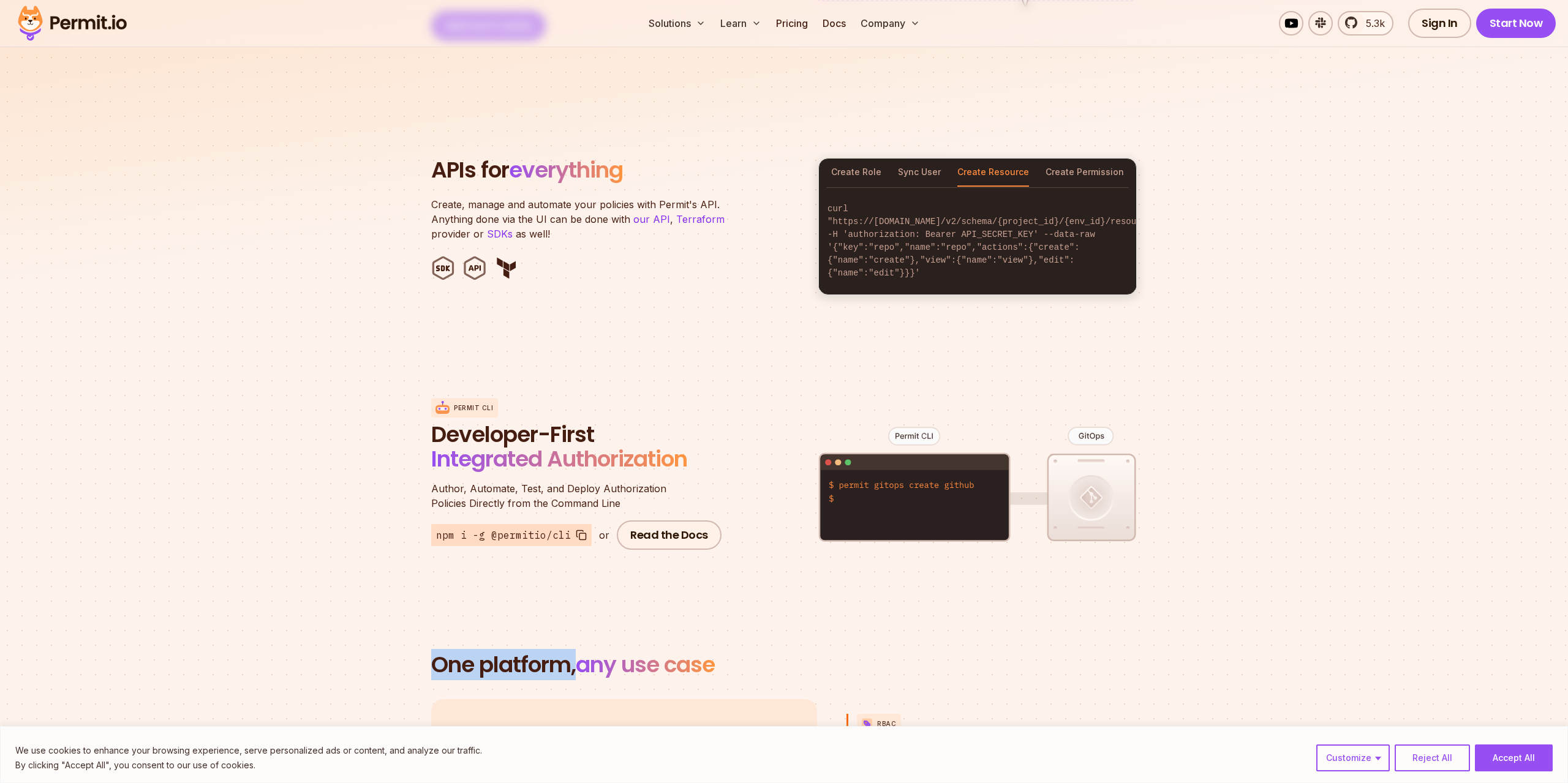
click at [501, 653] on h2 "One platform, any use case" at bounding box center [784, 665] width 706 height 25
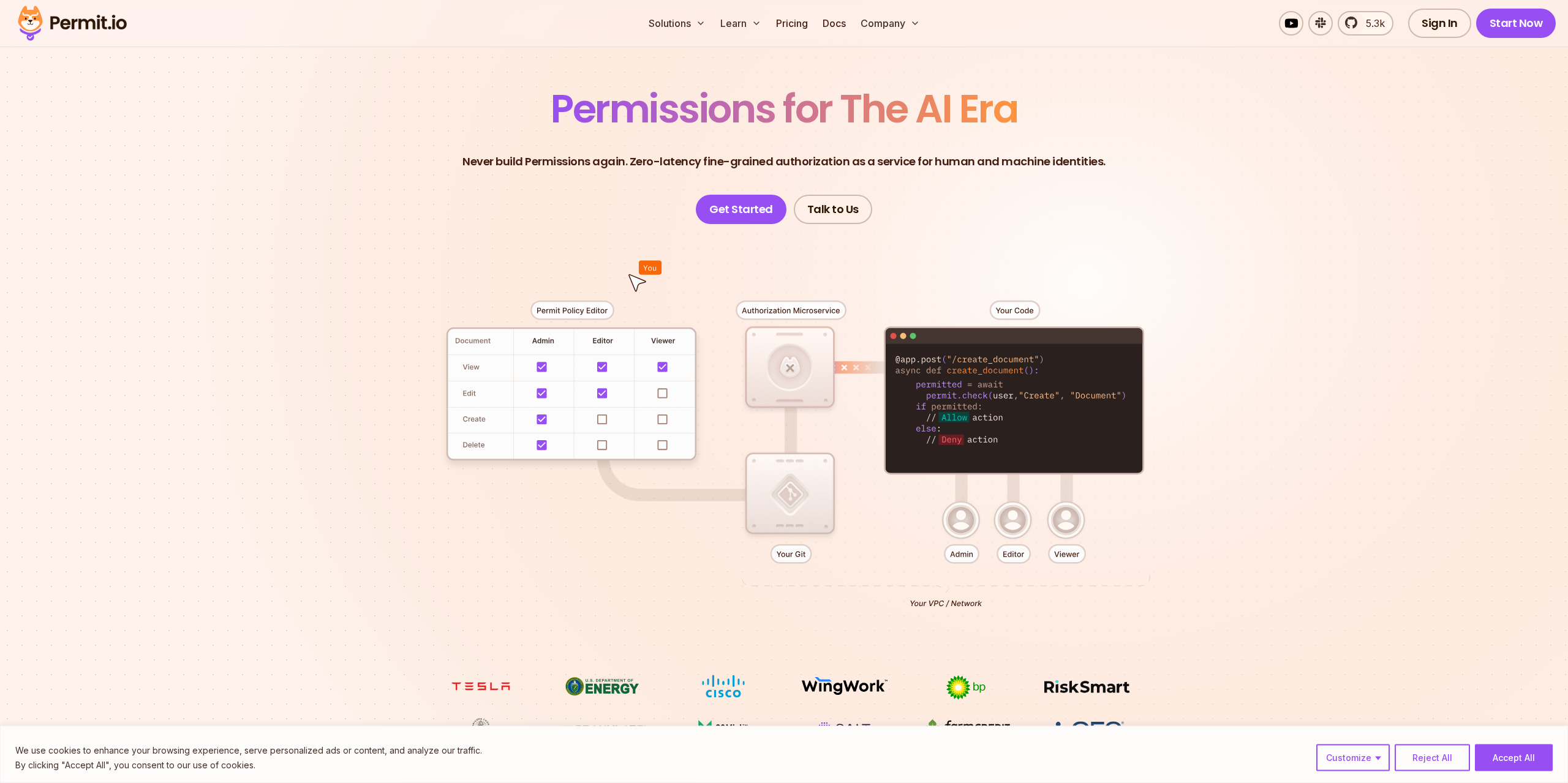
scroll to position [0, 0]
